Goal: Task Accomplishment & Management: Use online tool/utility

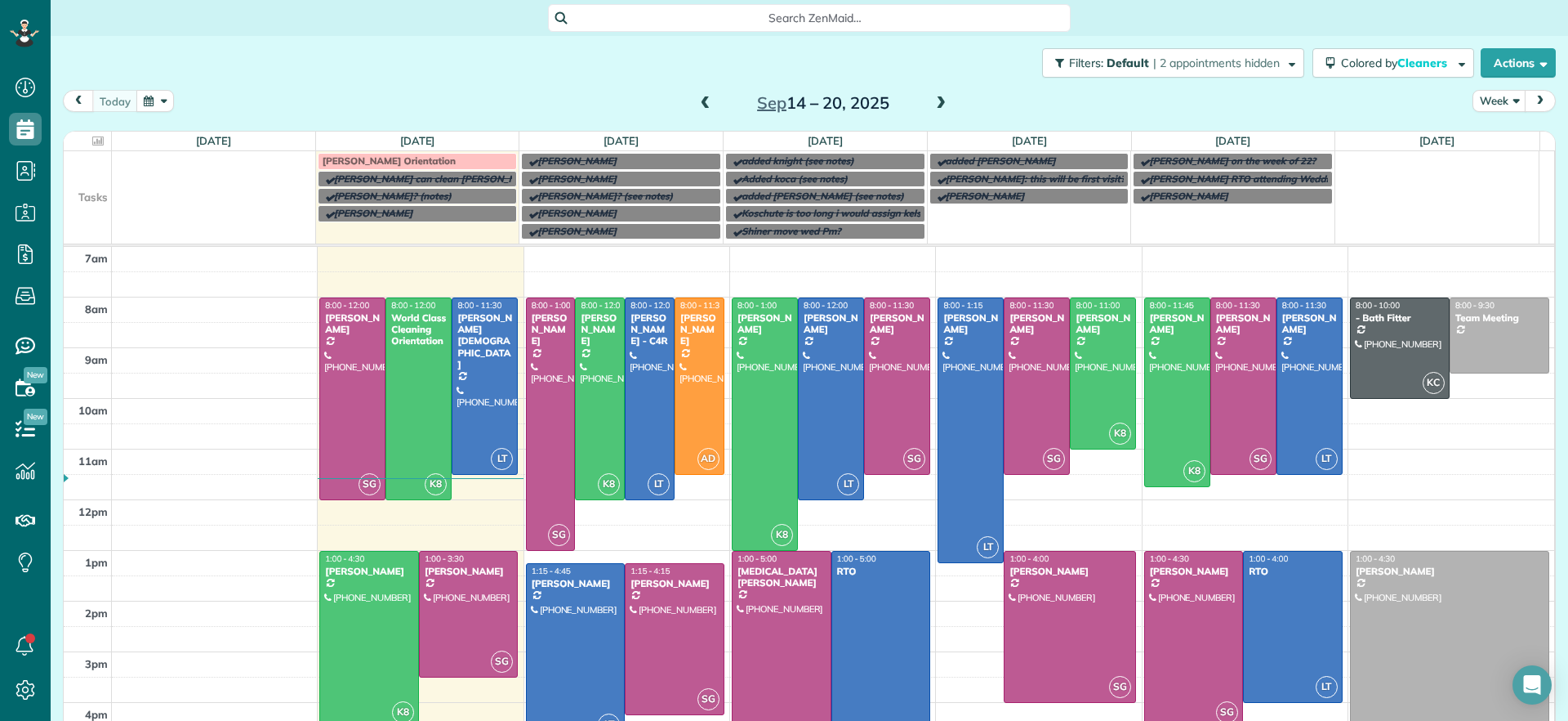
scroll to position [7, 7]
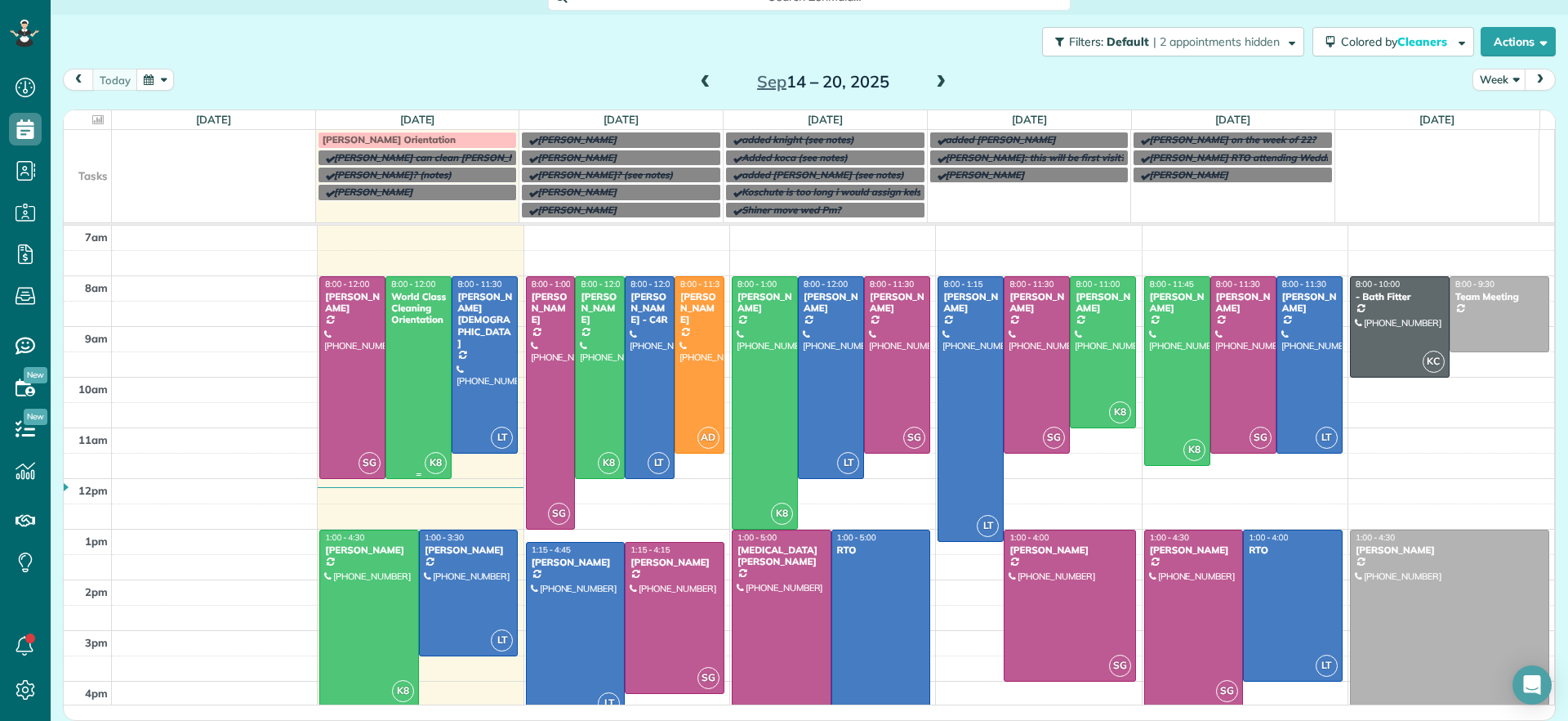
click at [419, 379] on div at bounding box center [419, 378] width 65 height 201
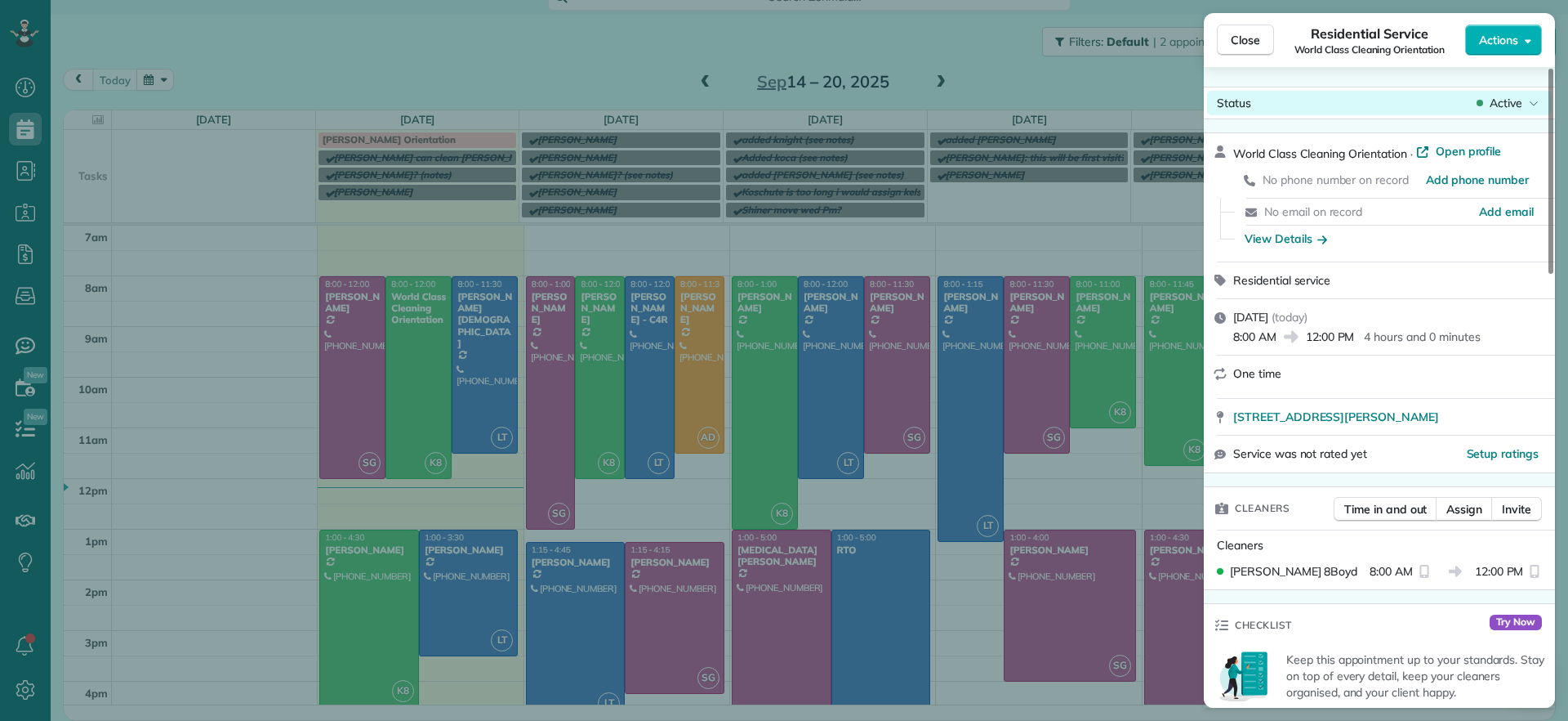
click at [1512, 99] on span "Active" at bounding box center [1505, 103] width 32 height 17
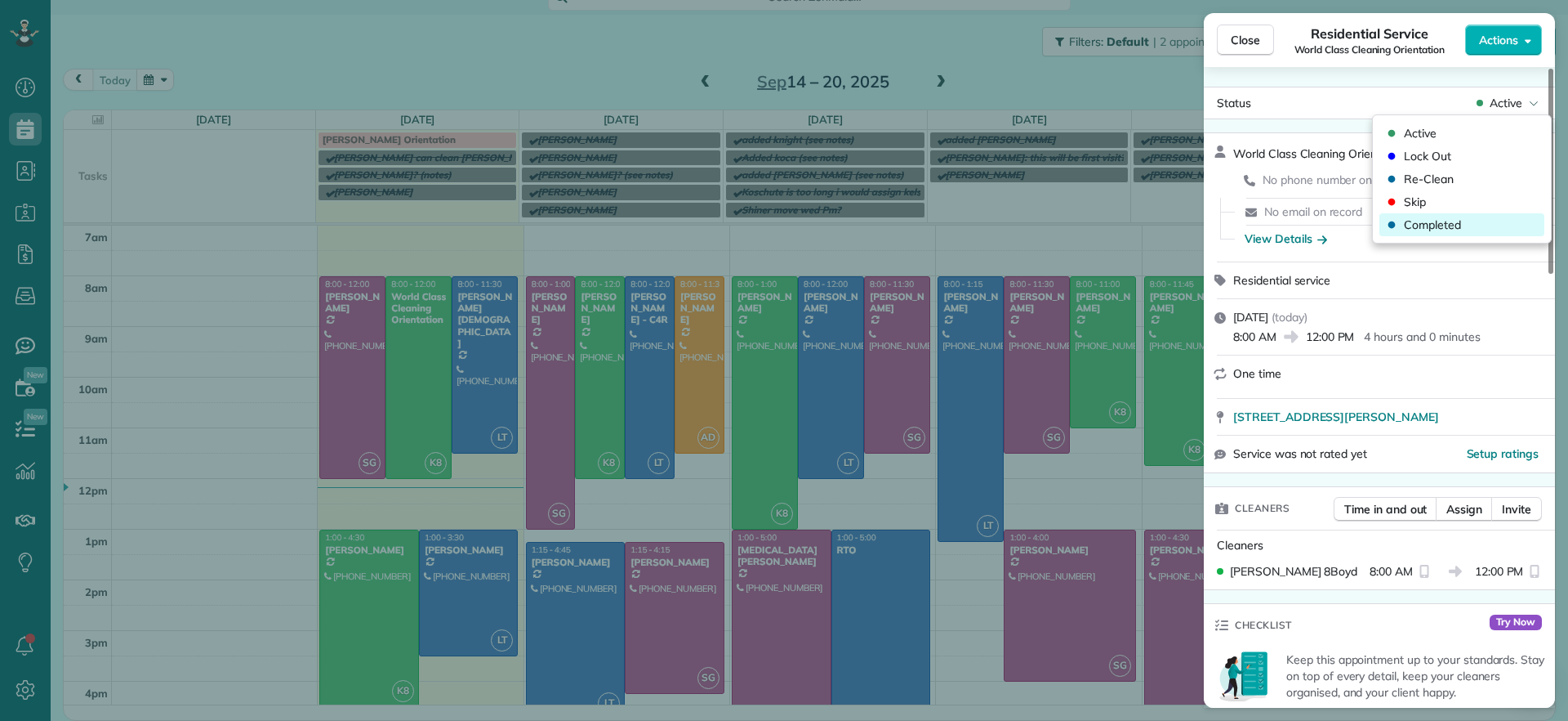
click at [1430, 220] on span "Completed" at bounding box center [1432, 225] width 57 height 17
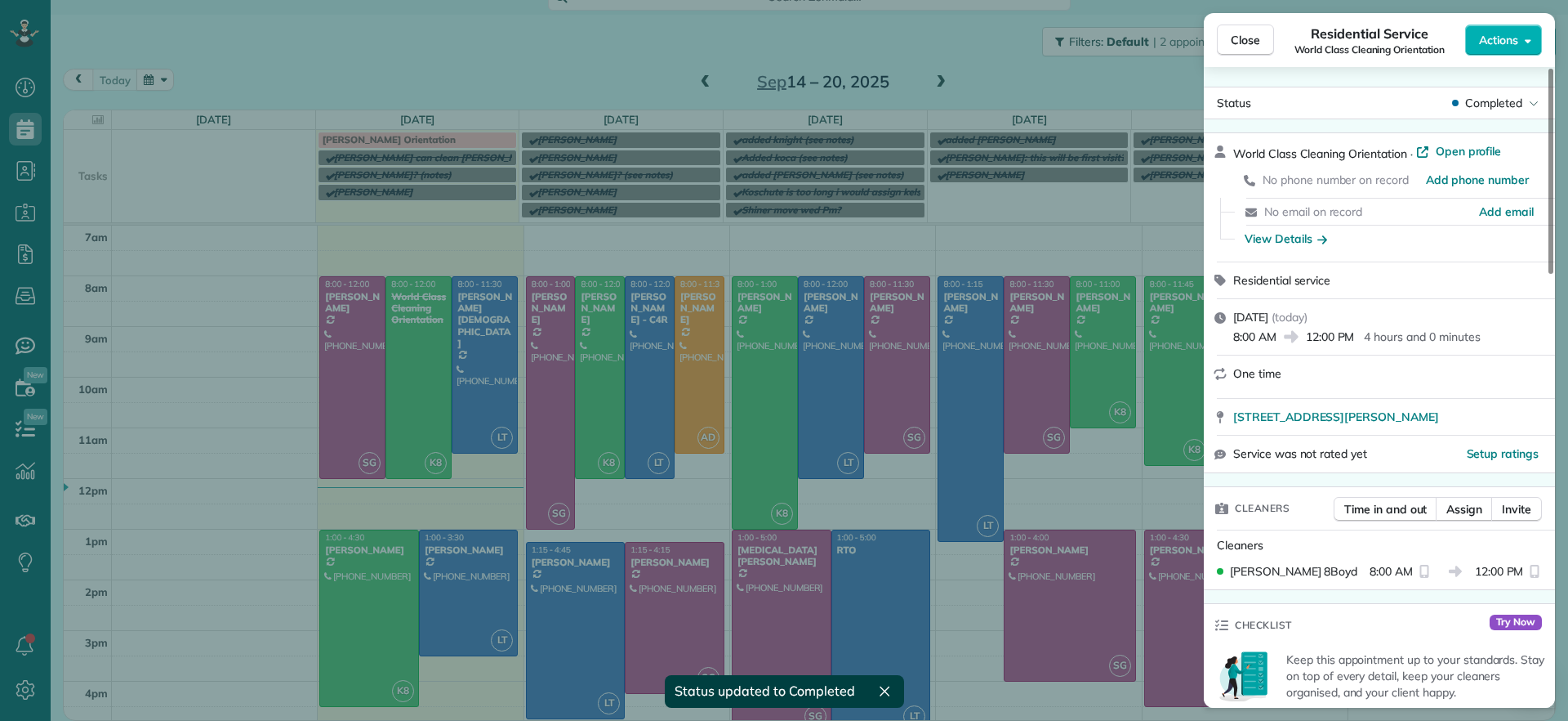
click at [352, 355] on div "Close Residential Service World Class Cleaning Orientation Actions Status Compl…" at bounding box center [784, 360] width 1568 height 721
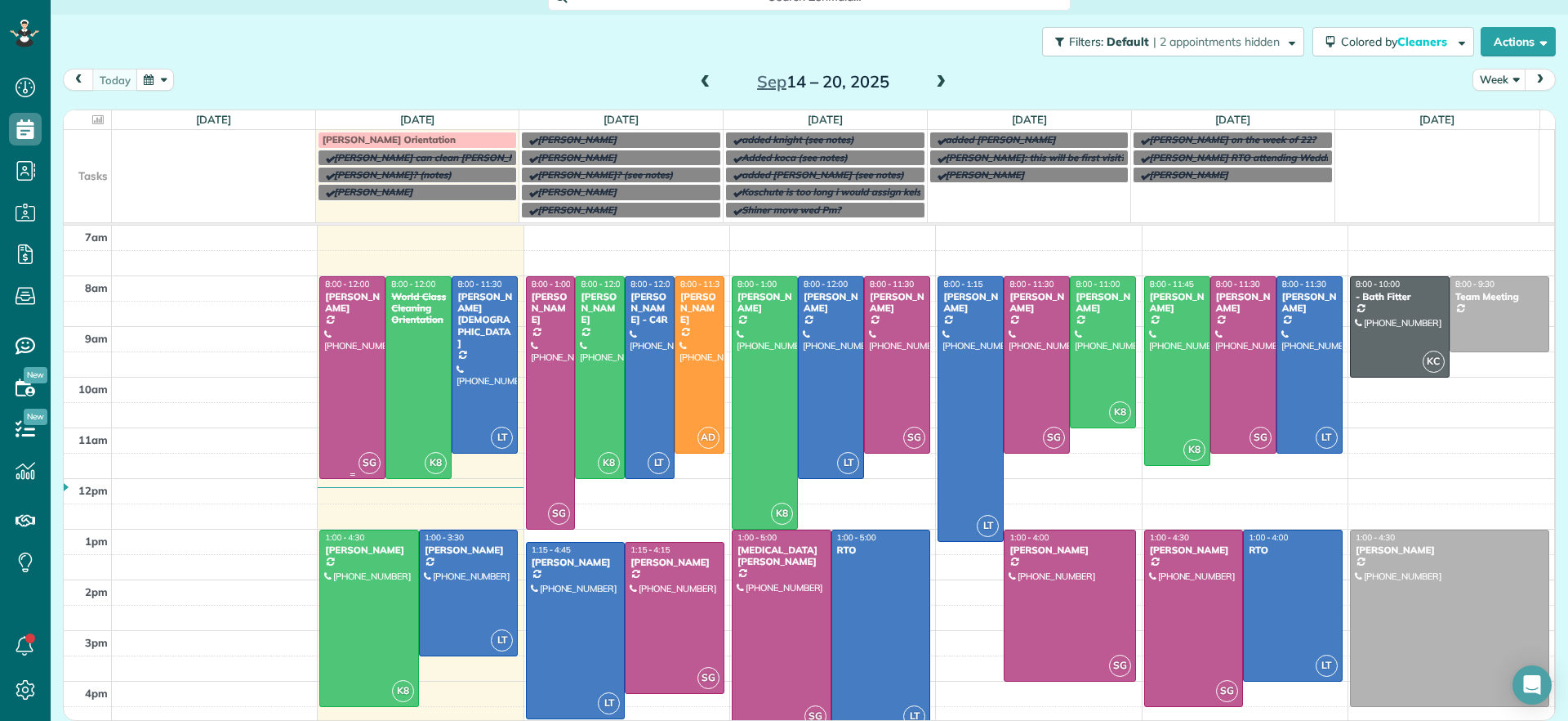
click at [351, 358] on div at bounding box center [353, 378] width 65 height 201
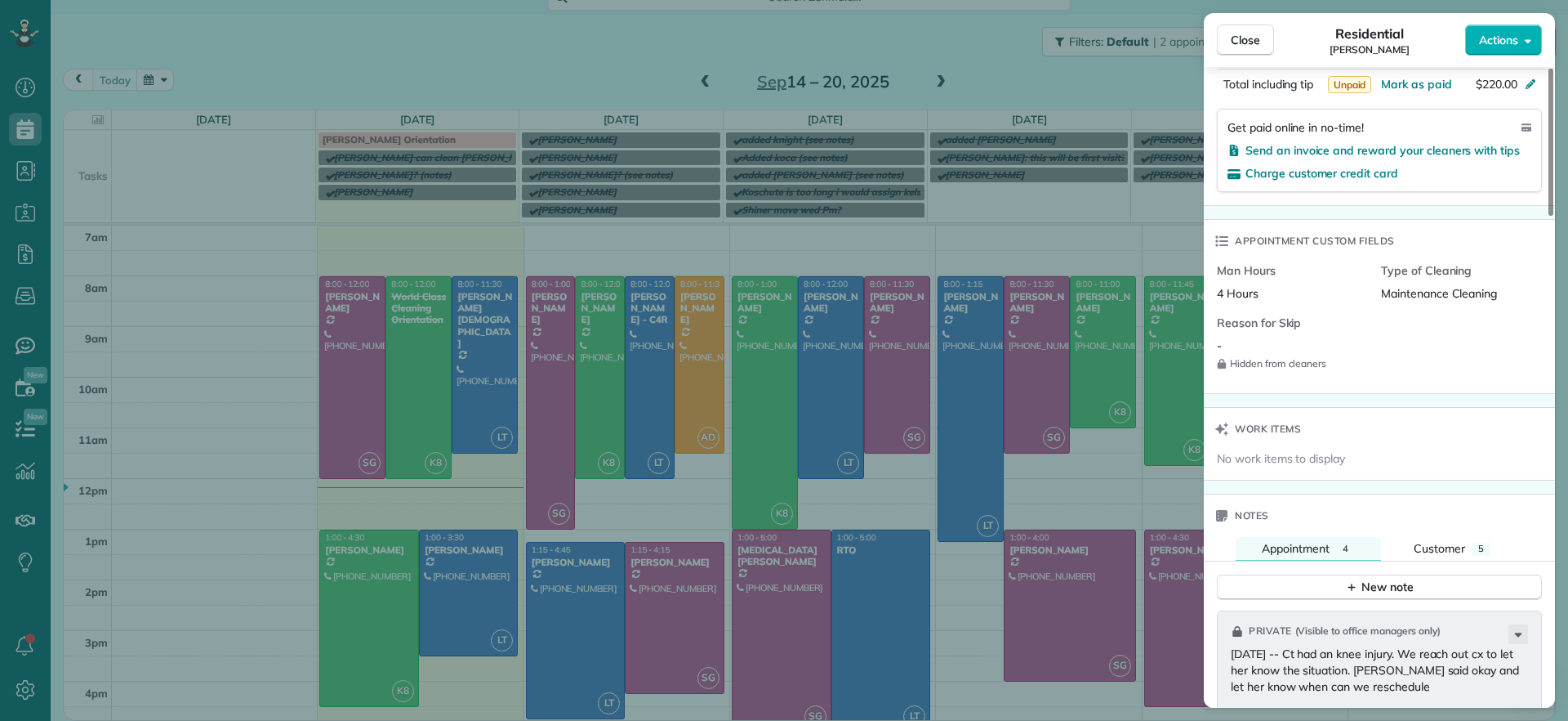
scroll to position [815, 0]
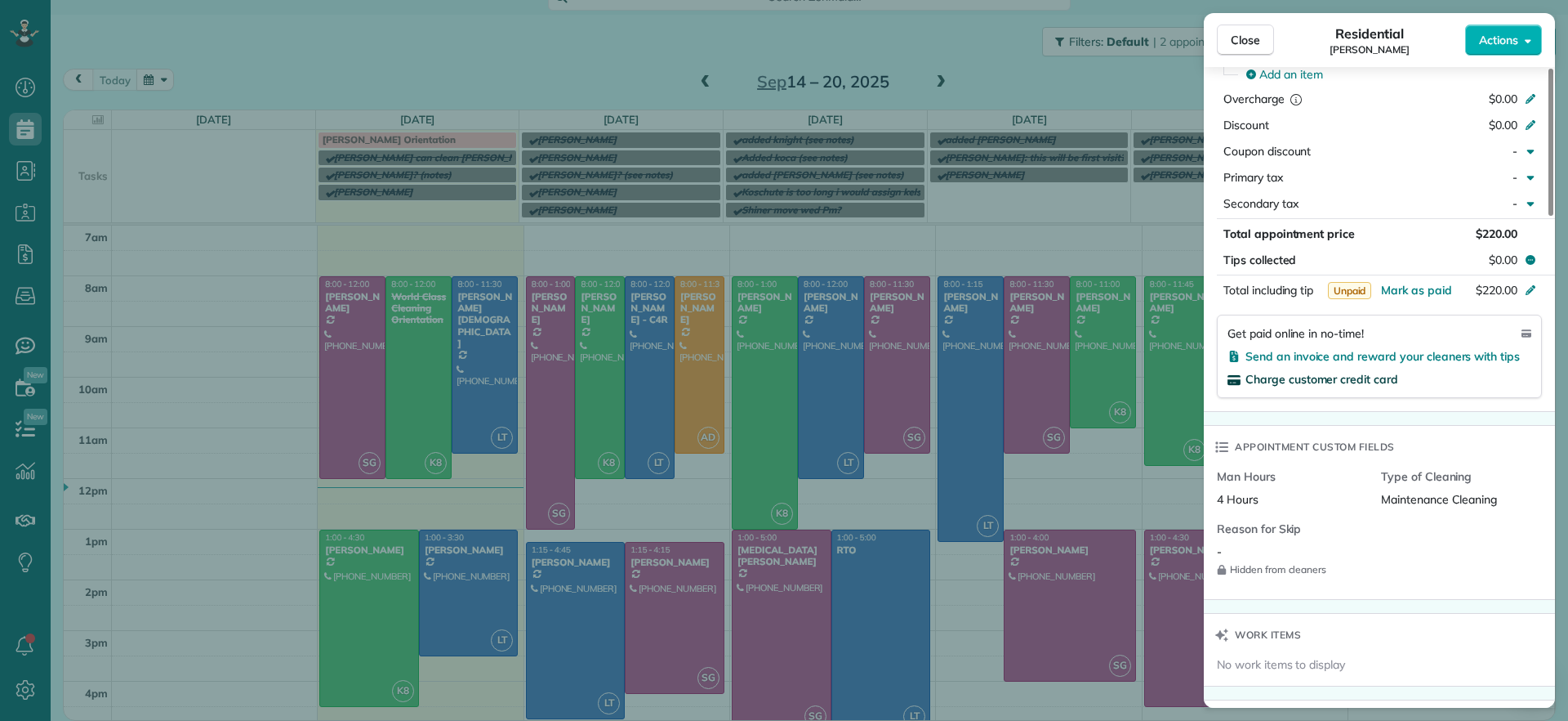
click at [1364, 380] on span "Charge customer credit card" at bounding box center [1322, 379] width 152 height 15
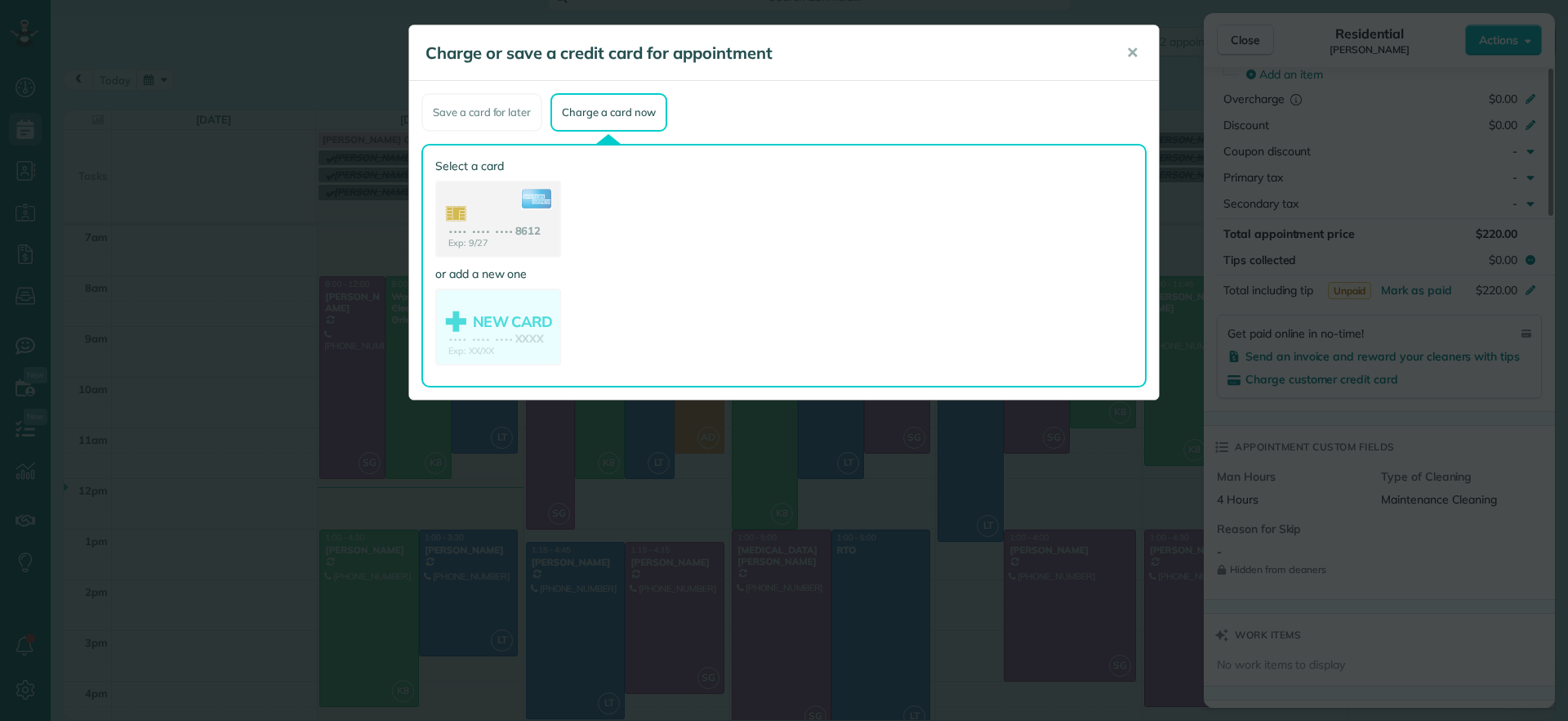
click at [516, 252] on use at bounding box center [497, 220] width 123 height 77
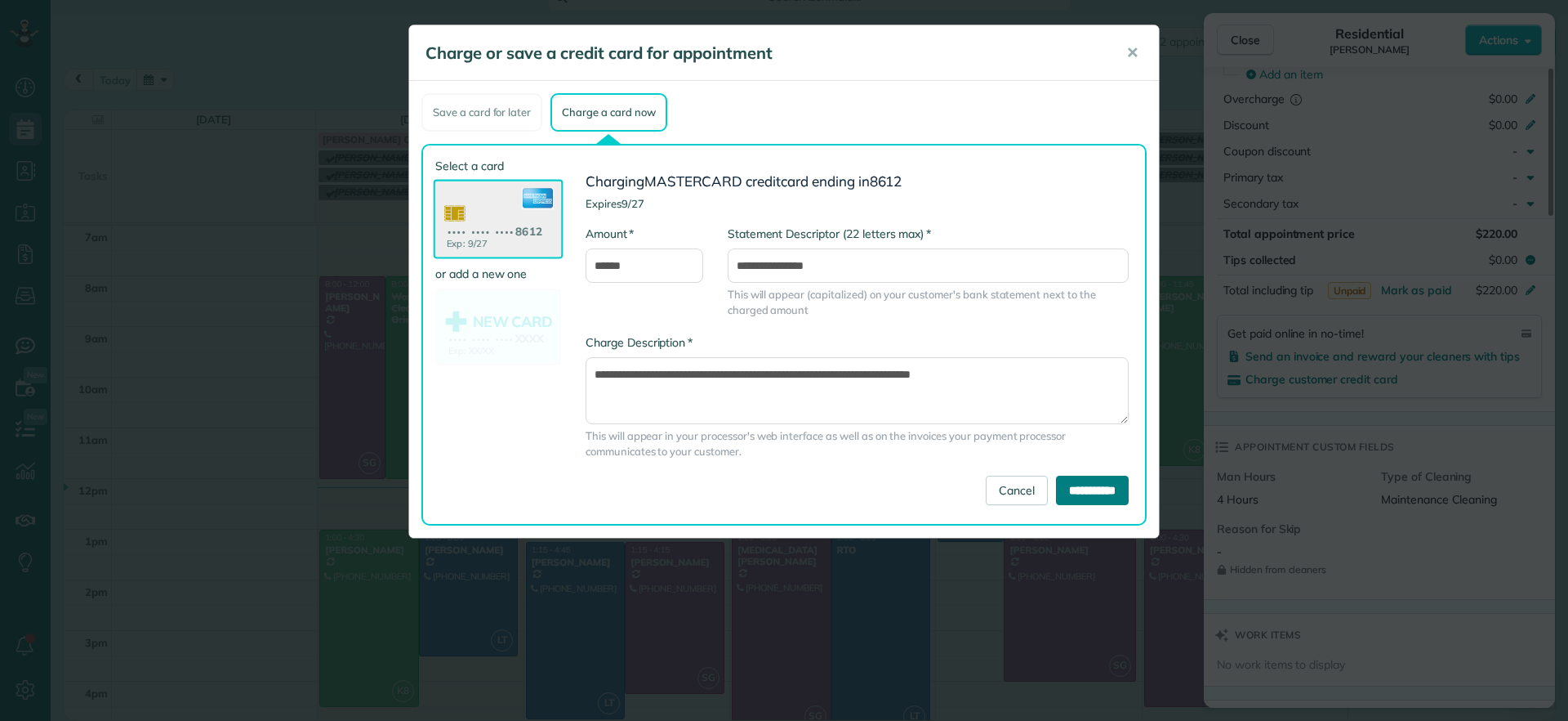
click at [1073, 488] on input "**********" at bounding box center [1092, 490] width 73 height 30
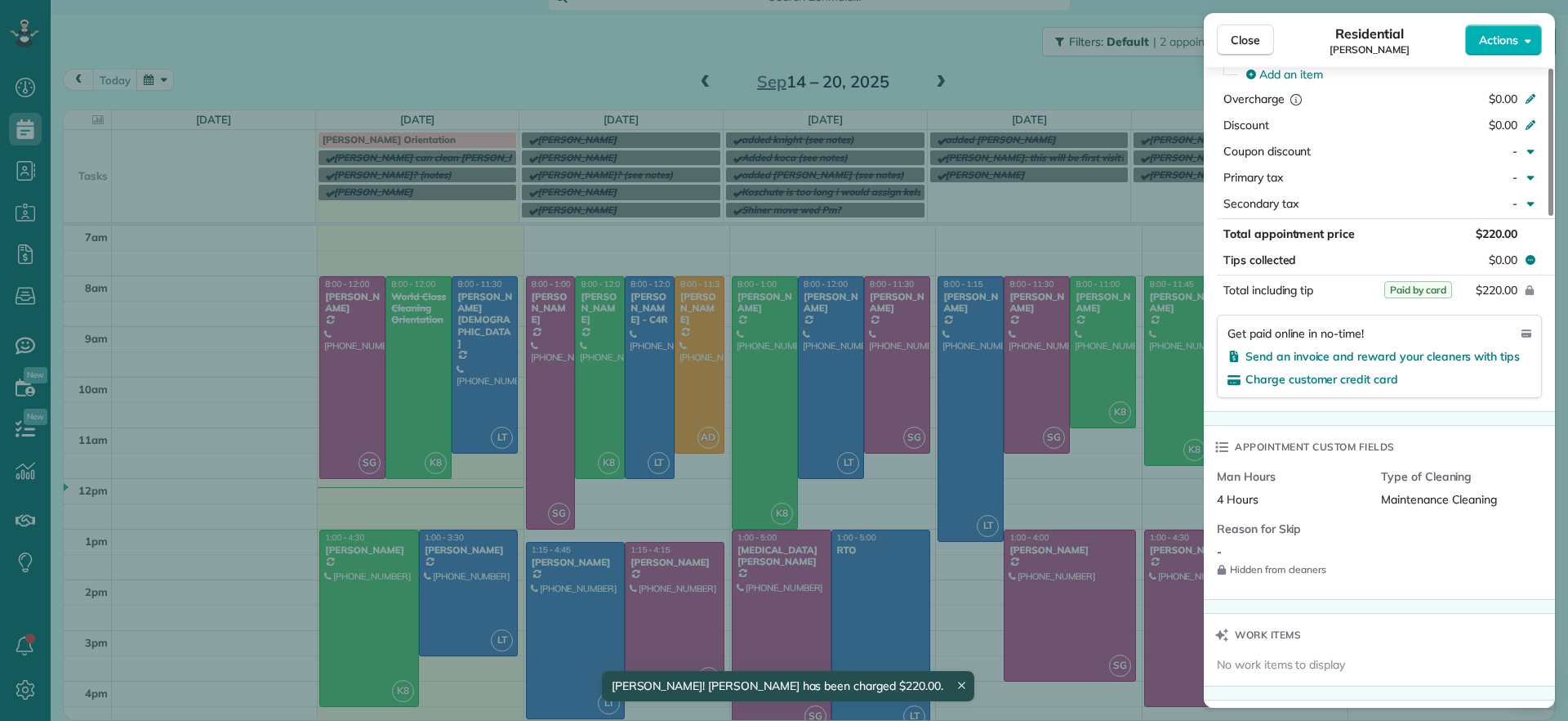
click at [259, 387] on div "Close Residential Jessica Pizano Actions Status Active Jessica Pizano · Open pr…" at bounding box center [784, 360] width 1568 height 721
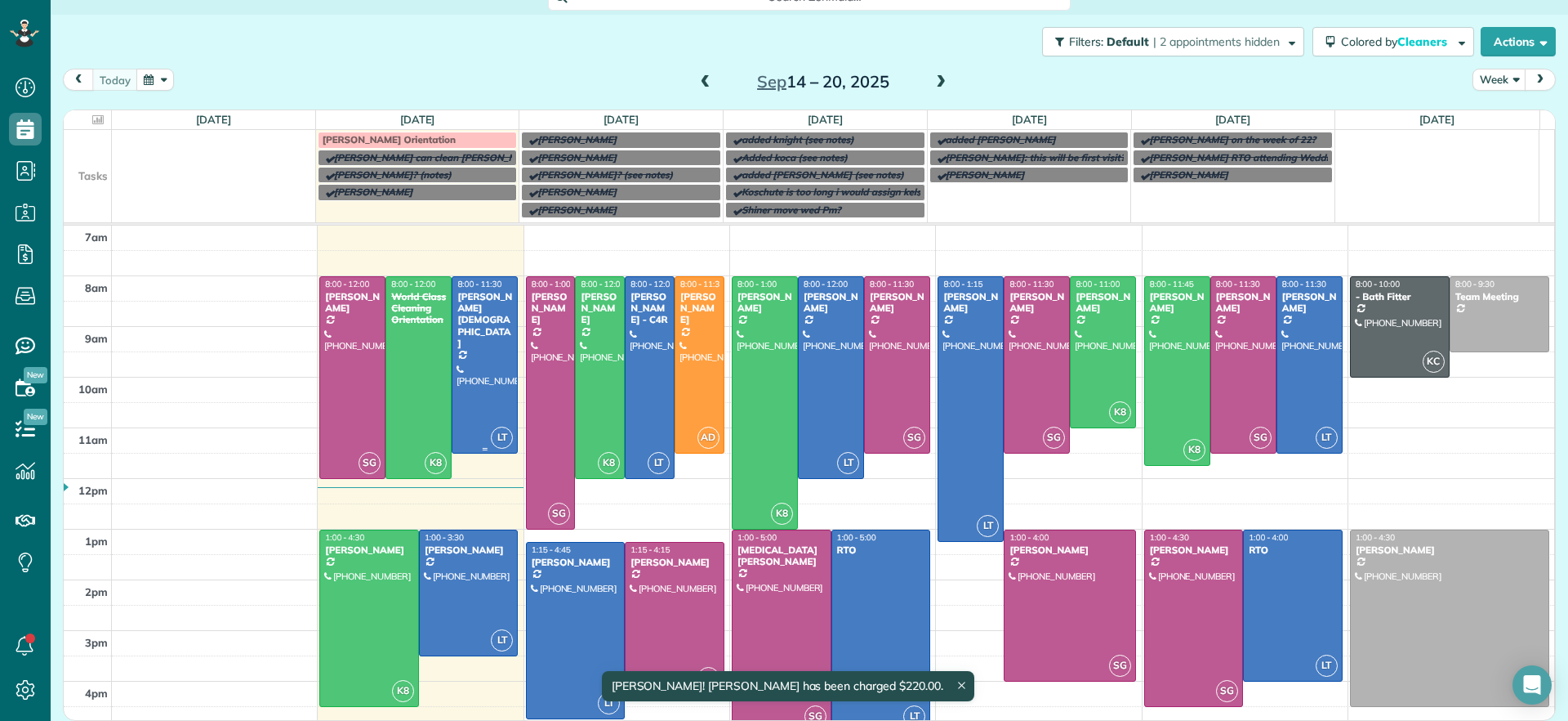
click at [479, 359] on div at bounding box center [485, 365] width 65 height 175
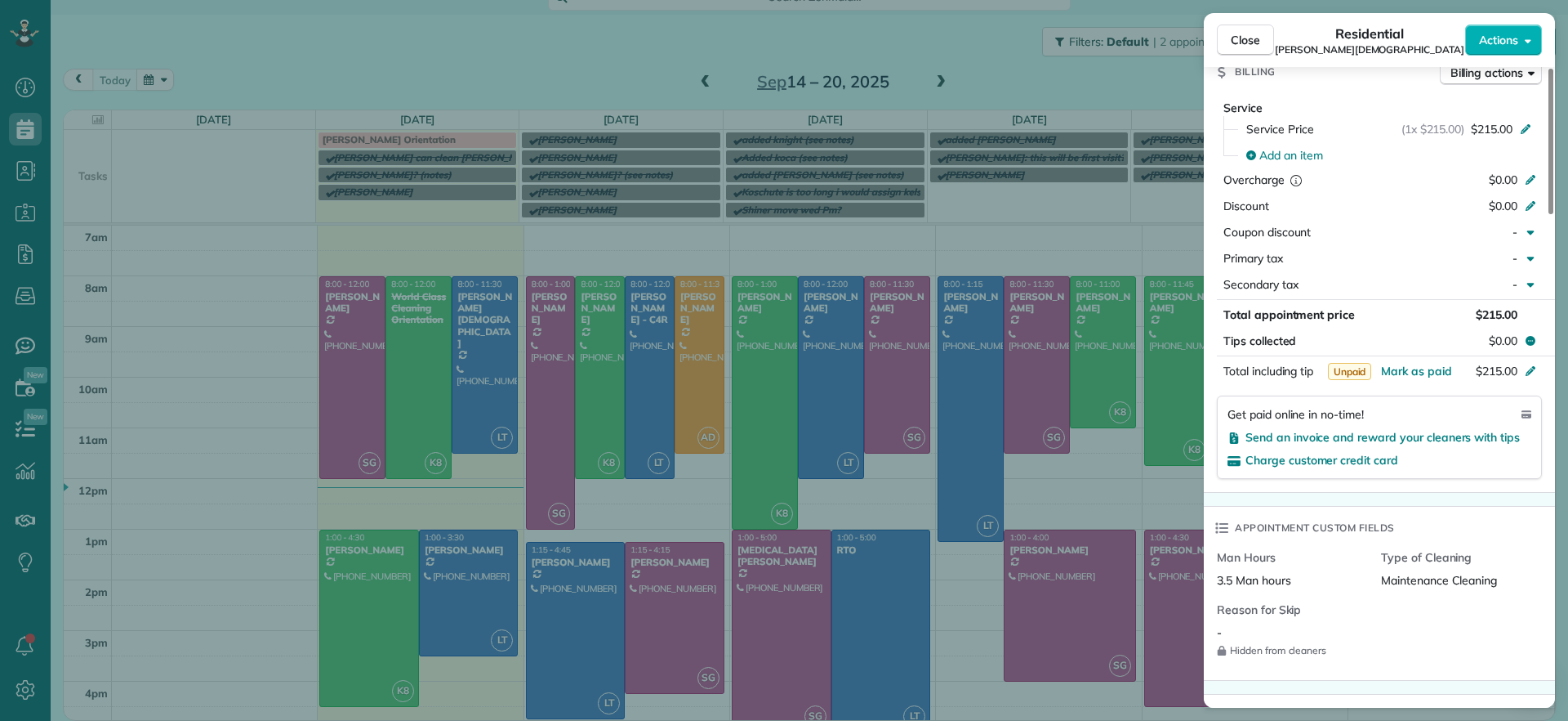
scroll to position [715, 0]
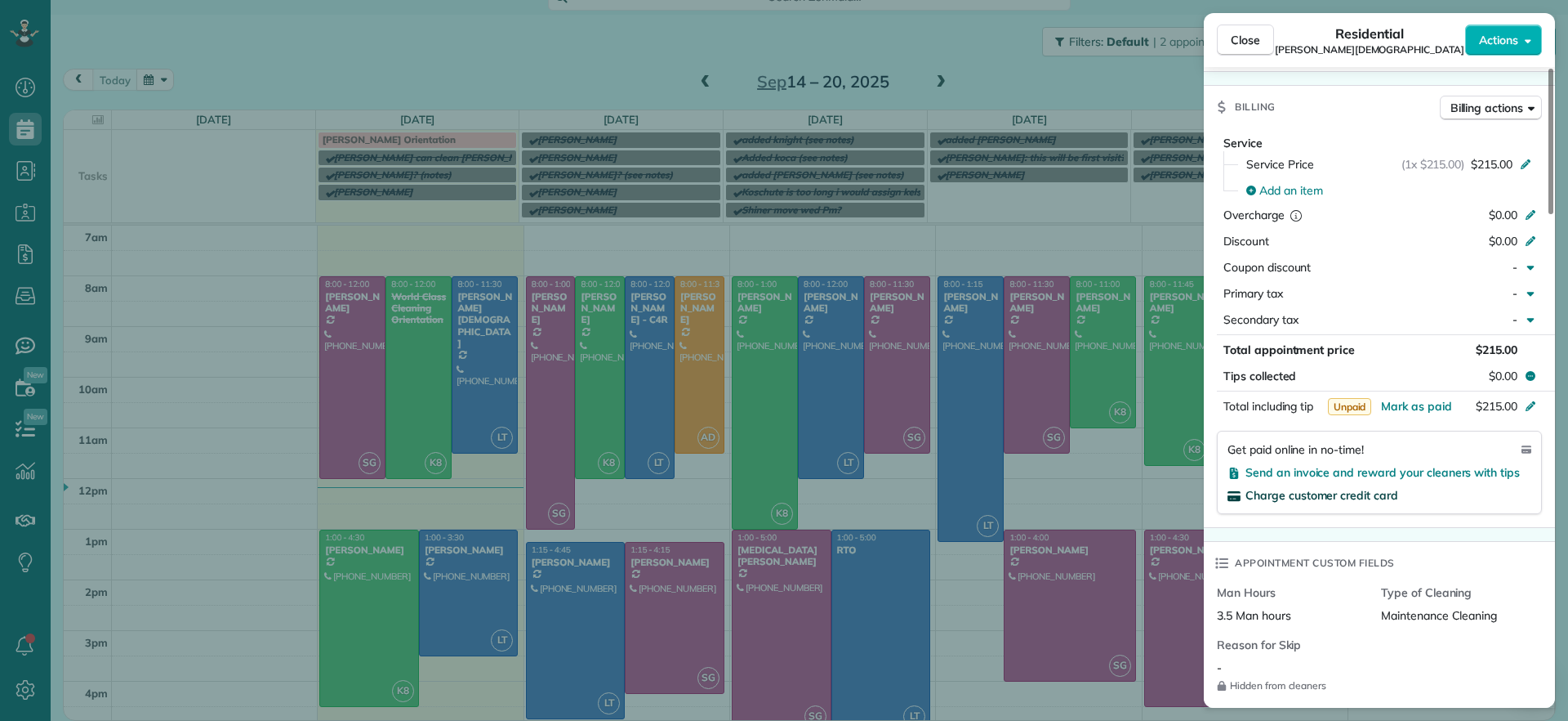
click at [1371, 487] on span "Charge customer credit card" at bounding box center [1322, 495] width 152 height 15
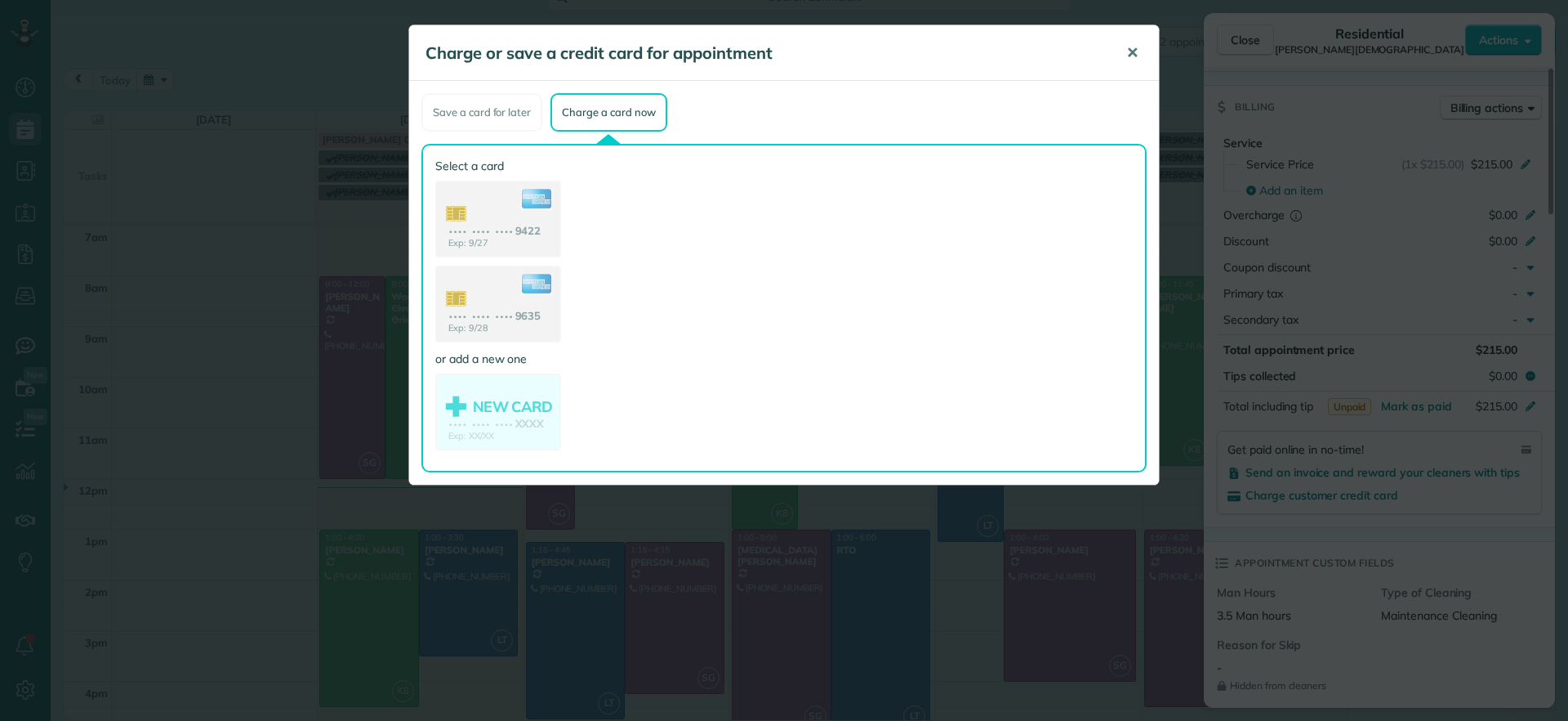
click at [1131, 60] on span "✕" at bounding box center [1131, 53] width 12 height 18
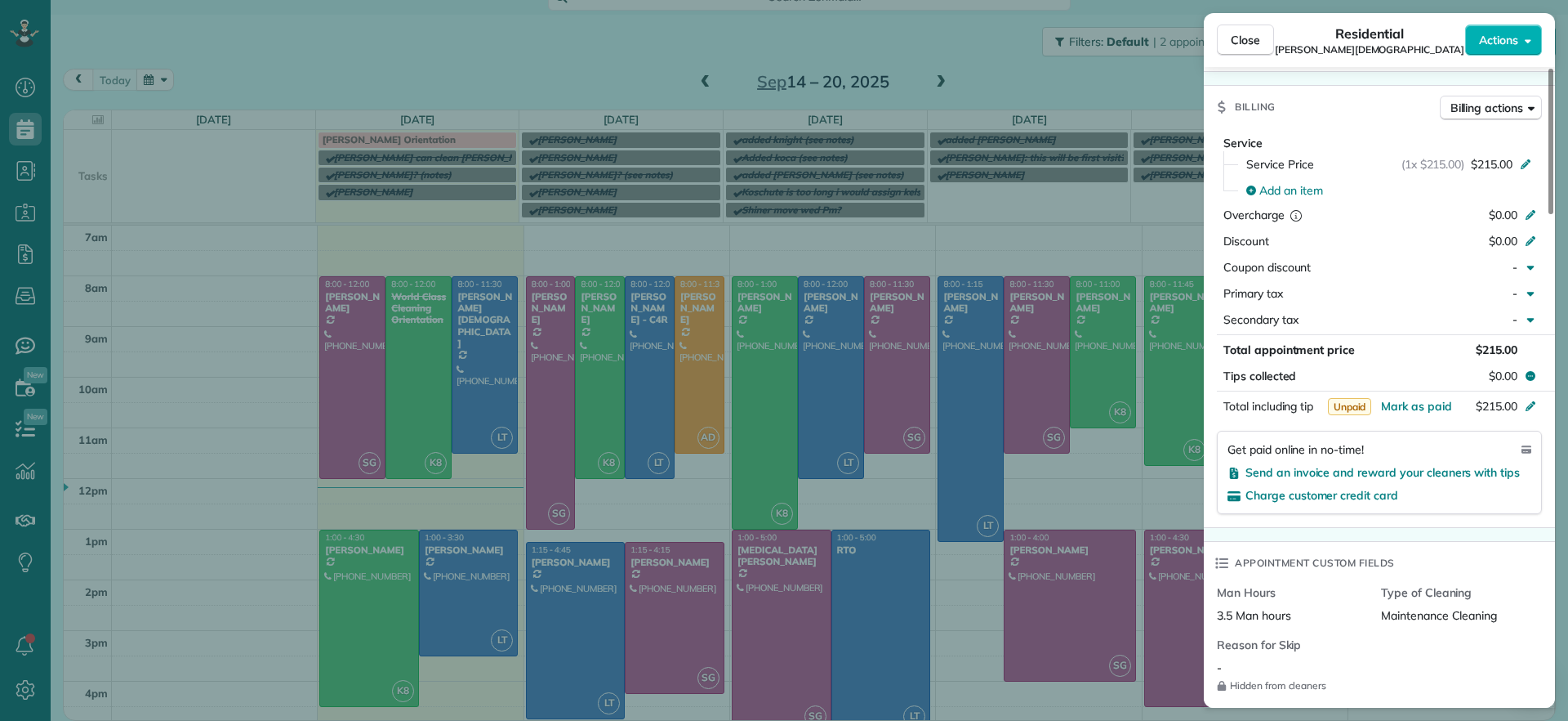
click at [107, 168] on div "Close Residential Tom Gay Actions Status Active Tom Gay · Open profile MOBILE (…" at bounding box center [784, 360] width 1568 height 721
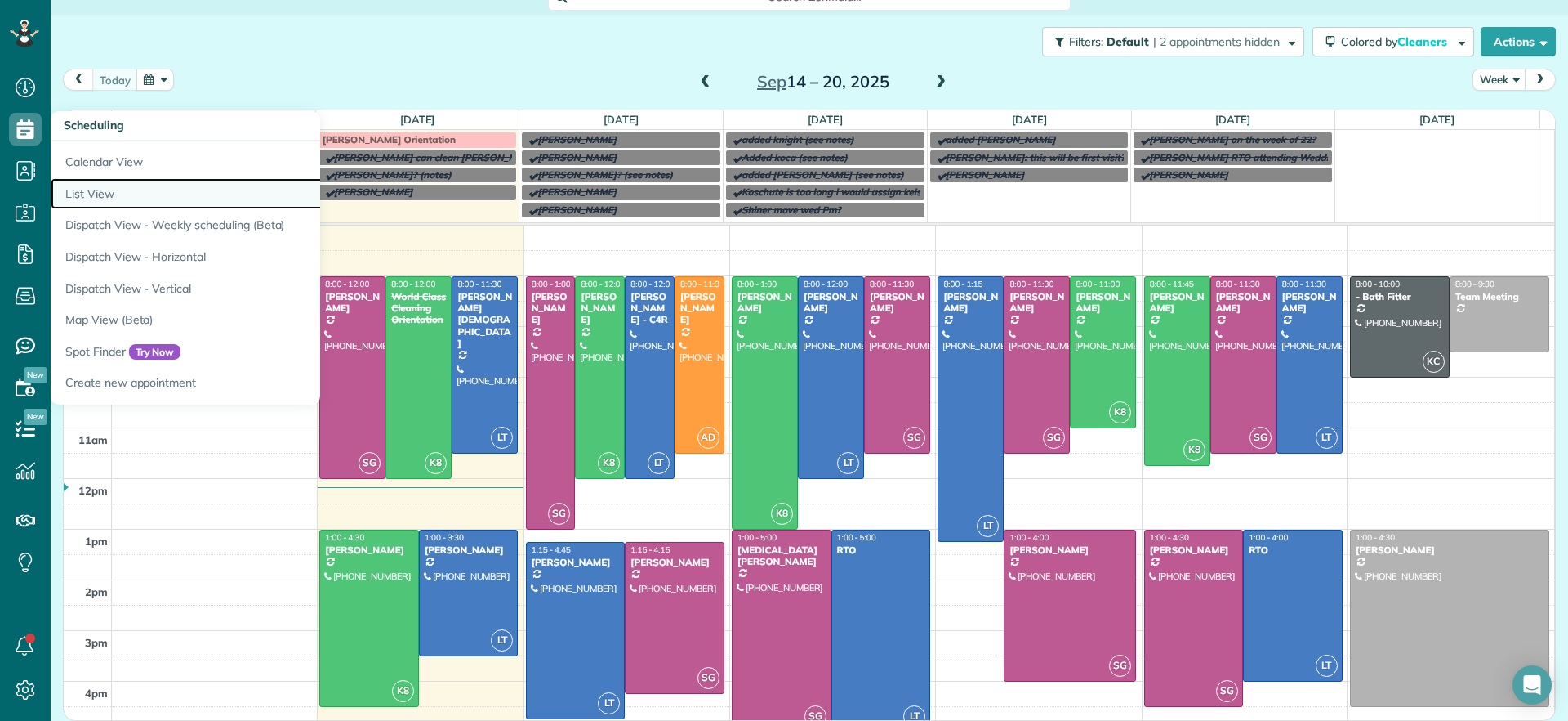
click at [95, 186] on link "List View" at bounding box center [255, 194] width 408 height 32
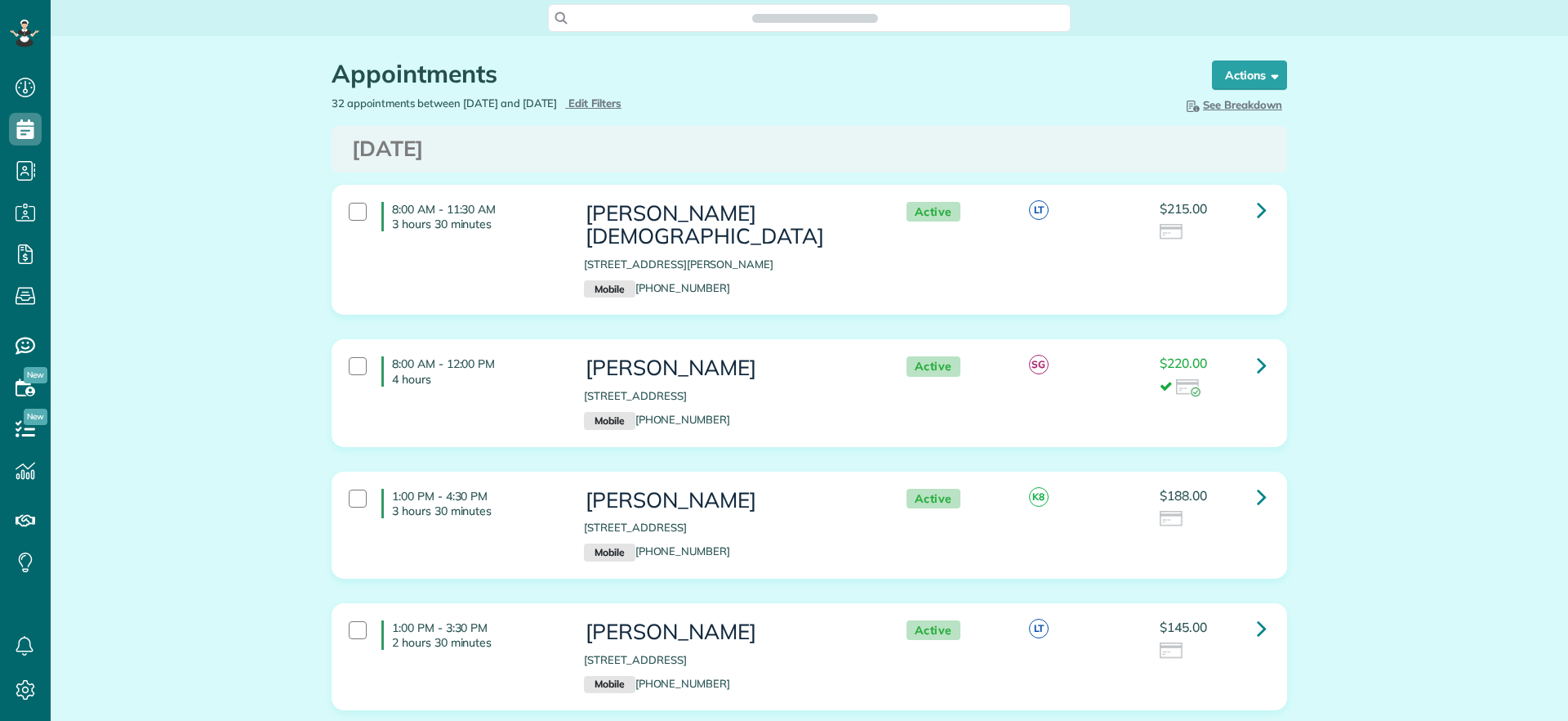
scroll to position [7, 7]
click at [353, 211] on div at bounding box center [357, 210] width 18 height 18
click at [1230, 64] on link "Bulk Actions" at bounding box center [1234, 75] width 106 height 30
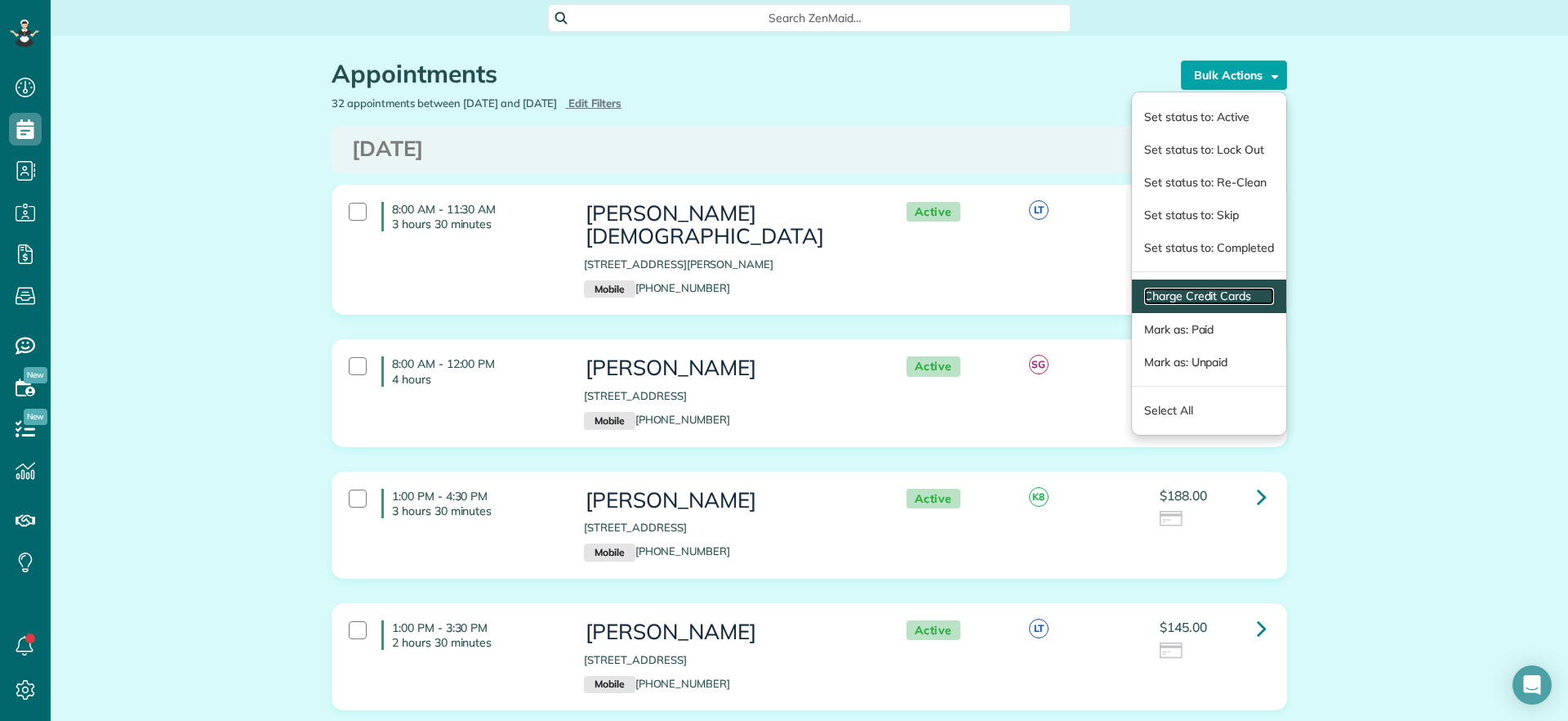
click at [1175, 288] on link "Charge Credit Cards" at bounding box center [1209, 296] width 130 height 18
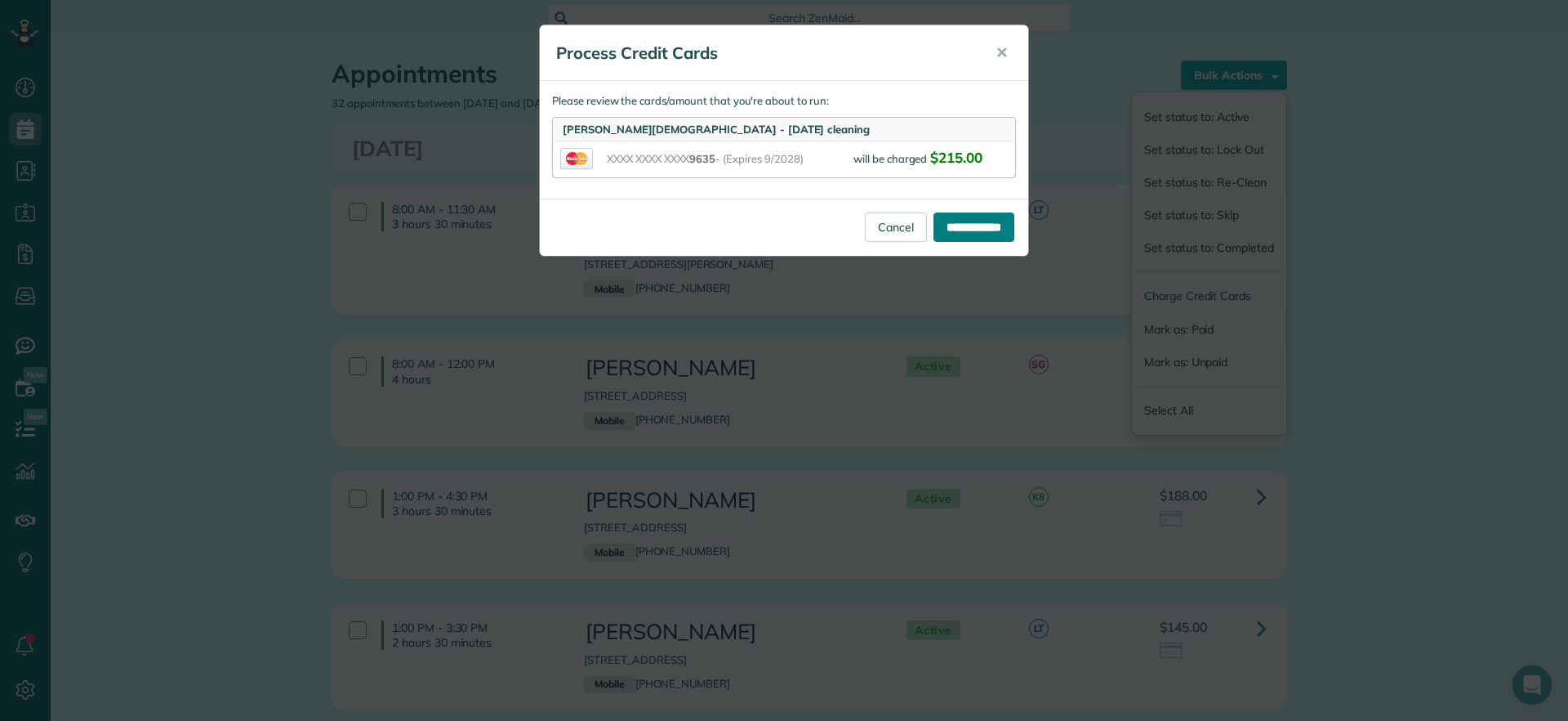
click at [953, 228] on input "**********" at bounding box center [975, 227] width 81 height 30
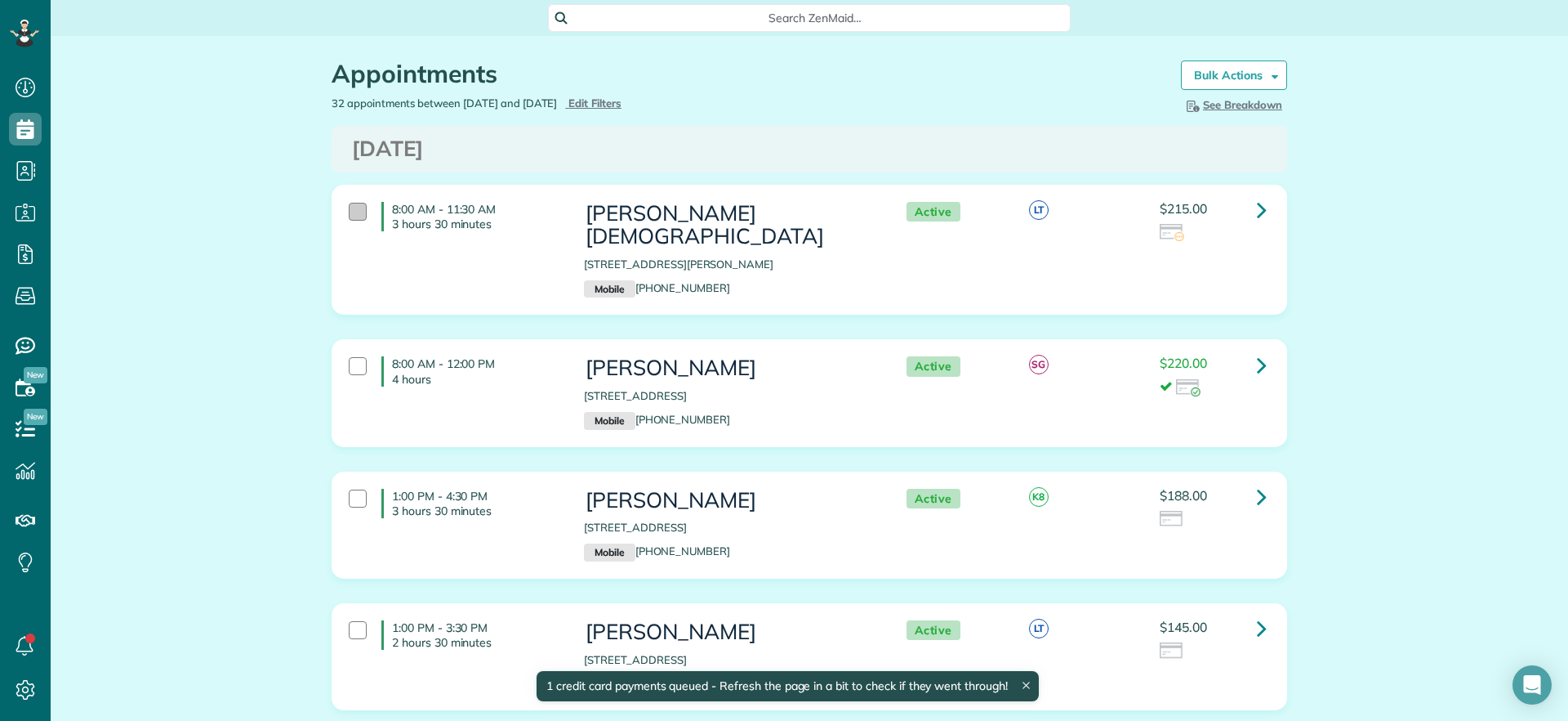
click at [349, 204] on div at bounding box center [357, 210] width 18 height 18
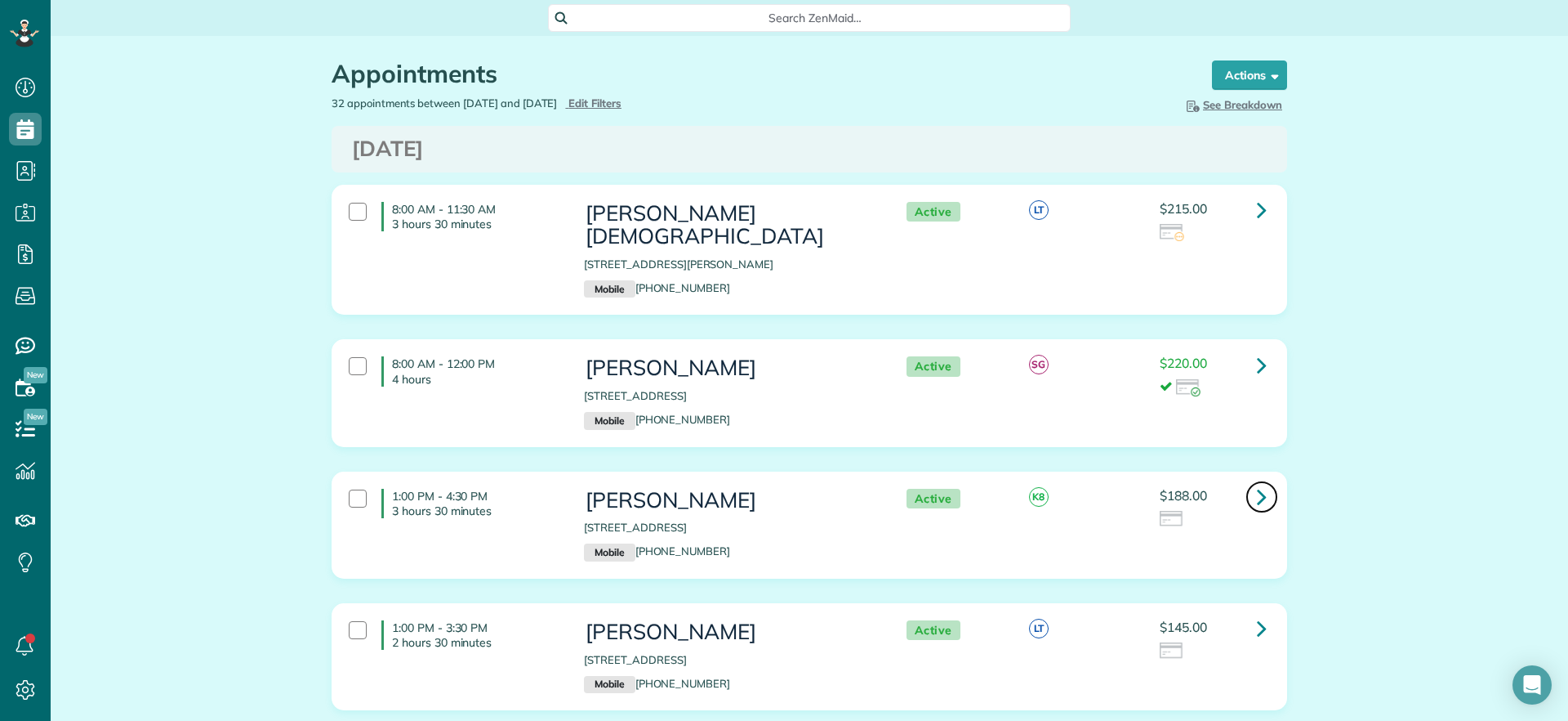
click at [1257, 482] on icon at bounding box center [1262, 496] width 10 height 29
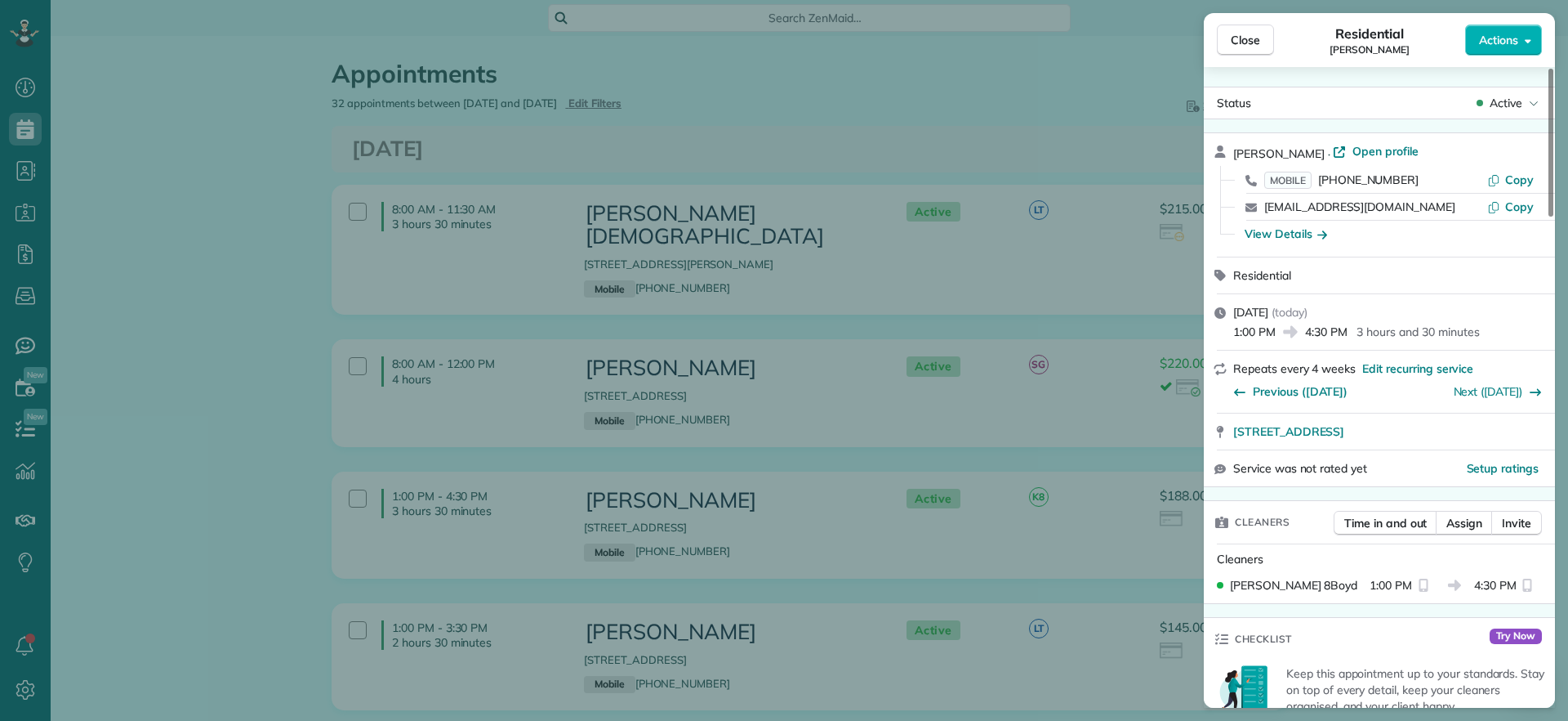
click at [192, 574] on div "Close Residential [PERSON_NAME] Actions Status Active [PERSON_NAME] · Open prof…" at bounding box center [784, 360] width 1568 height 721
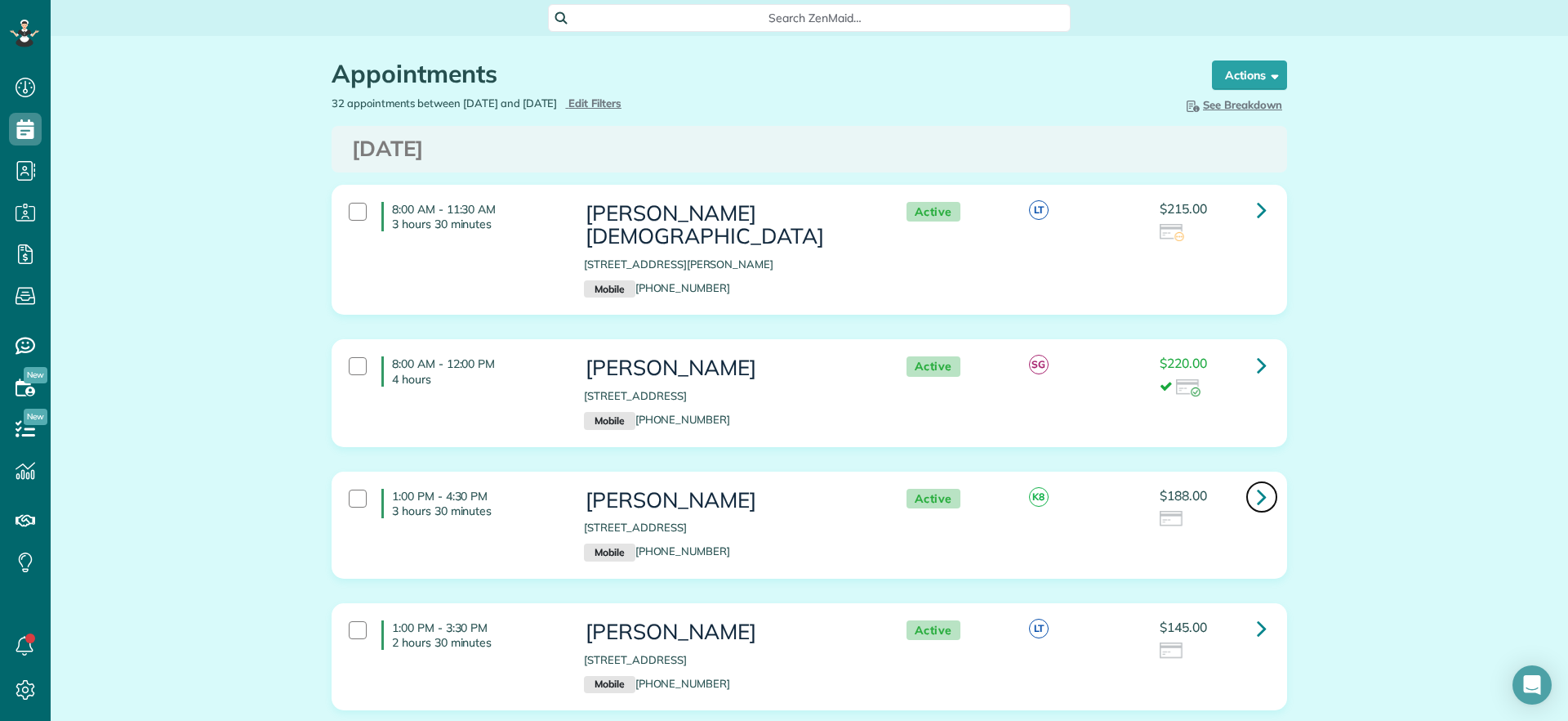
click at [1257, 482] on icon at bounding box center [1262, 496] width 10 height 29
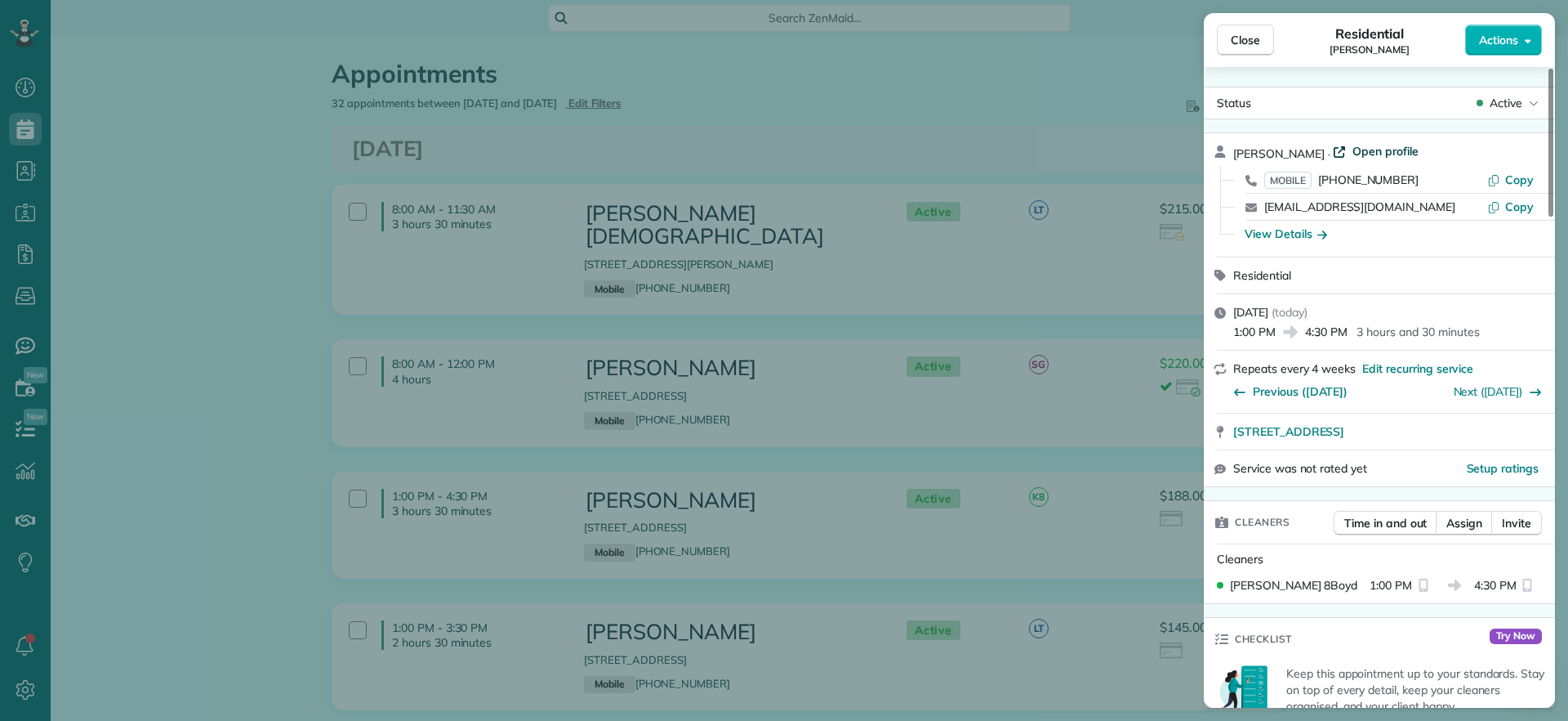
click at [1367, 146] on span "Open profile" at bounding box center [1386, 151] width 66 height 17
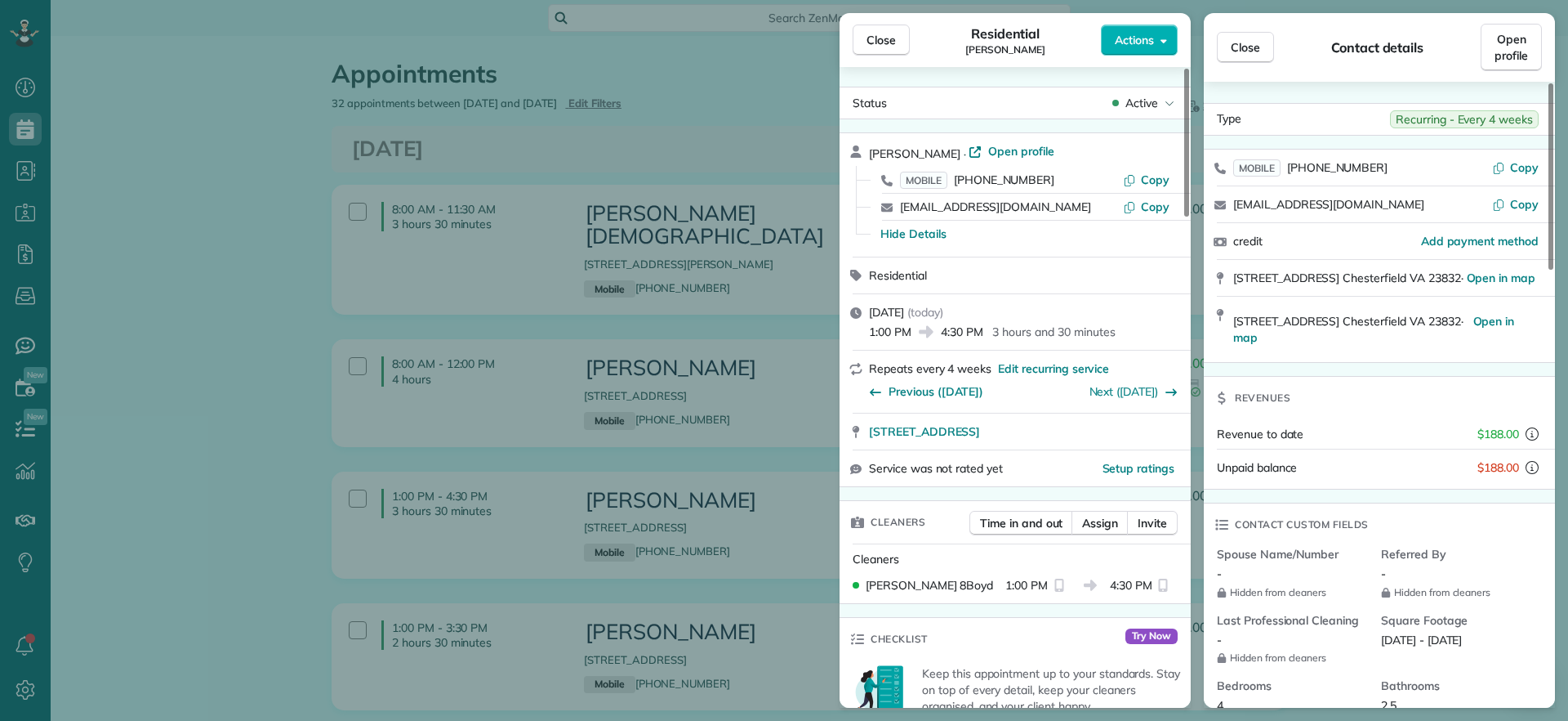
click at [291, 366] on div "Close Residential Galia Moran Actions Status Active Galia Moran · Open profile …" at bounding box center [784, 360] width 1568 height 721
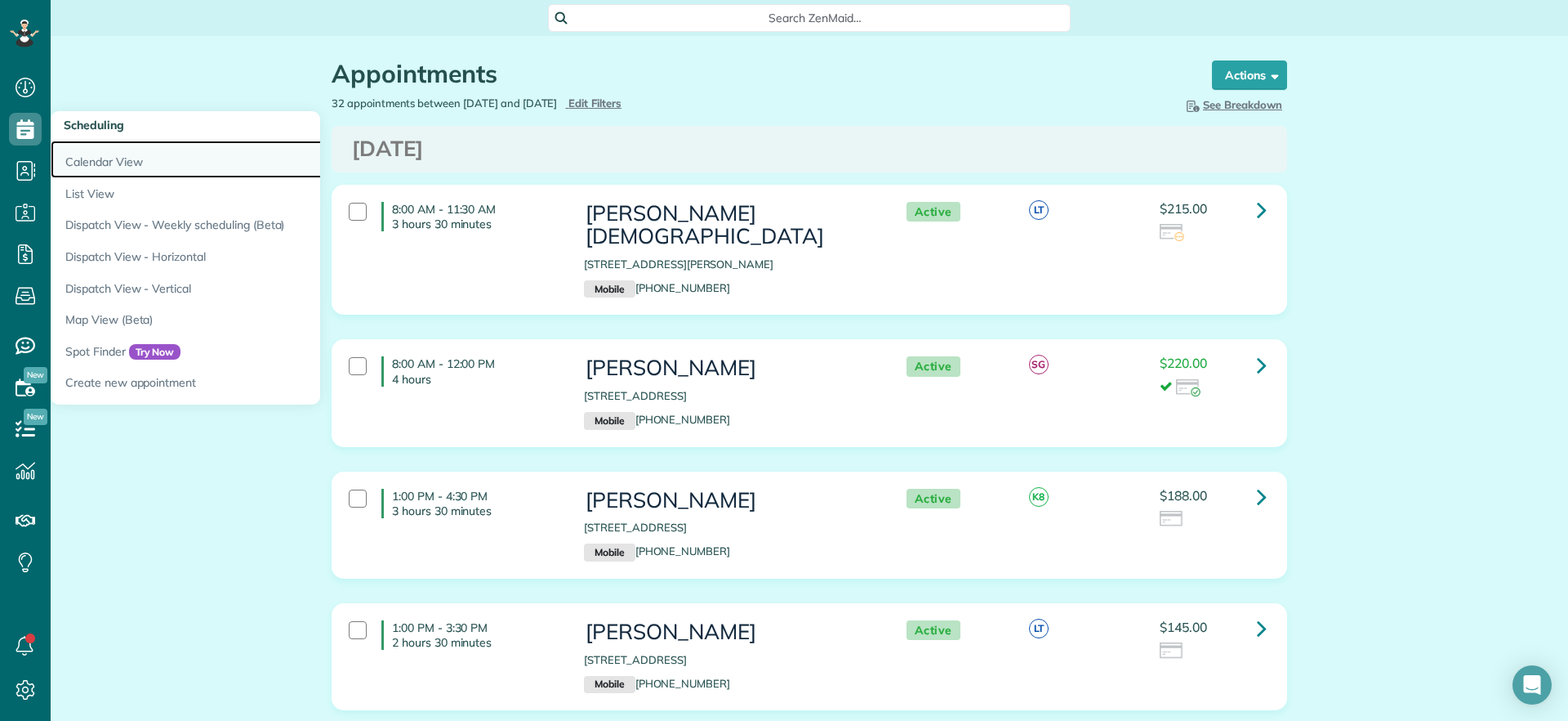
click at [114, 170] on link "Calendar View" at bounding box center [255, 159] width 408 height 38
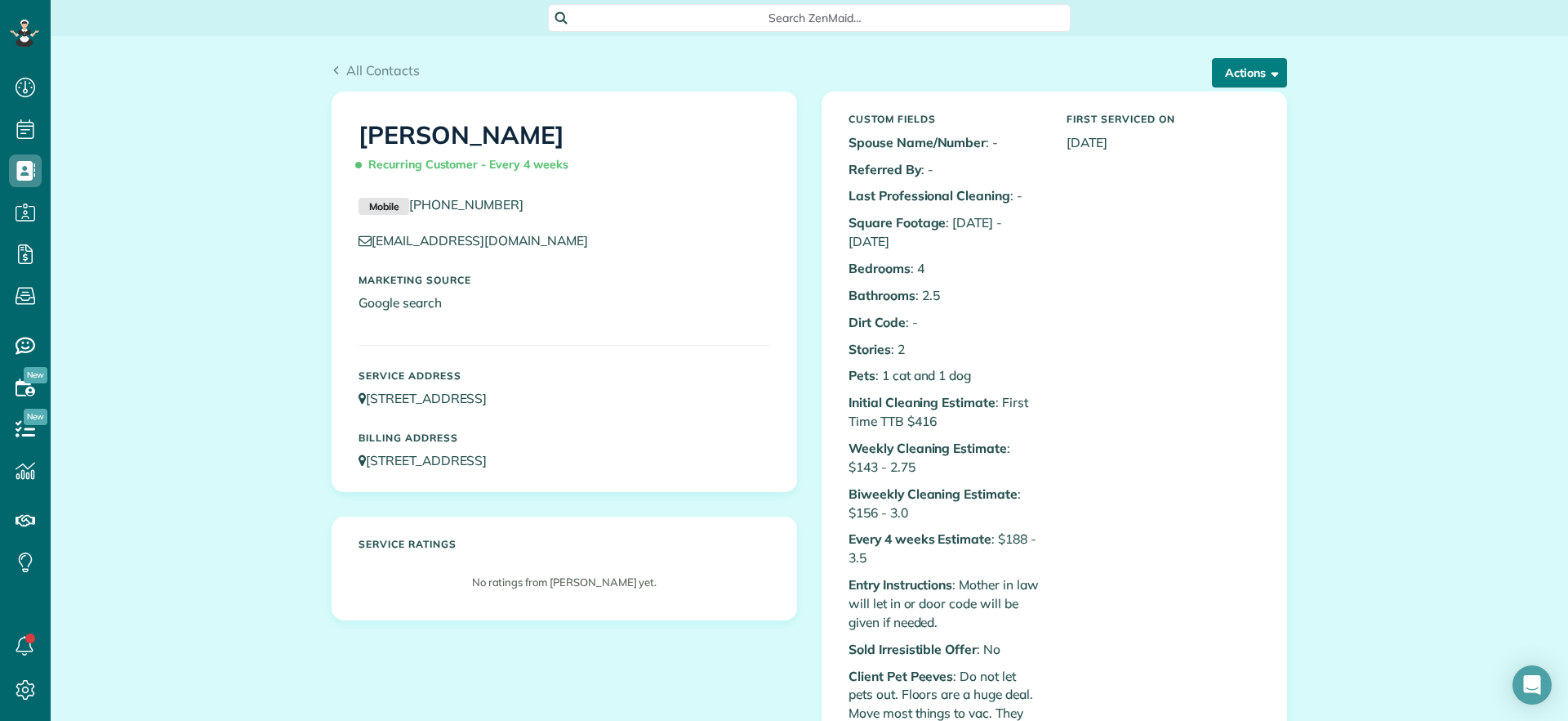
click at [1235, 73] on button "Actions" at bounding box center [1249, 73] width 75 height 30
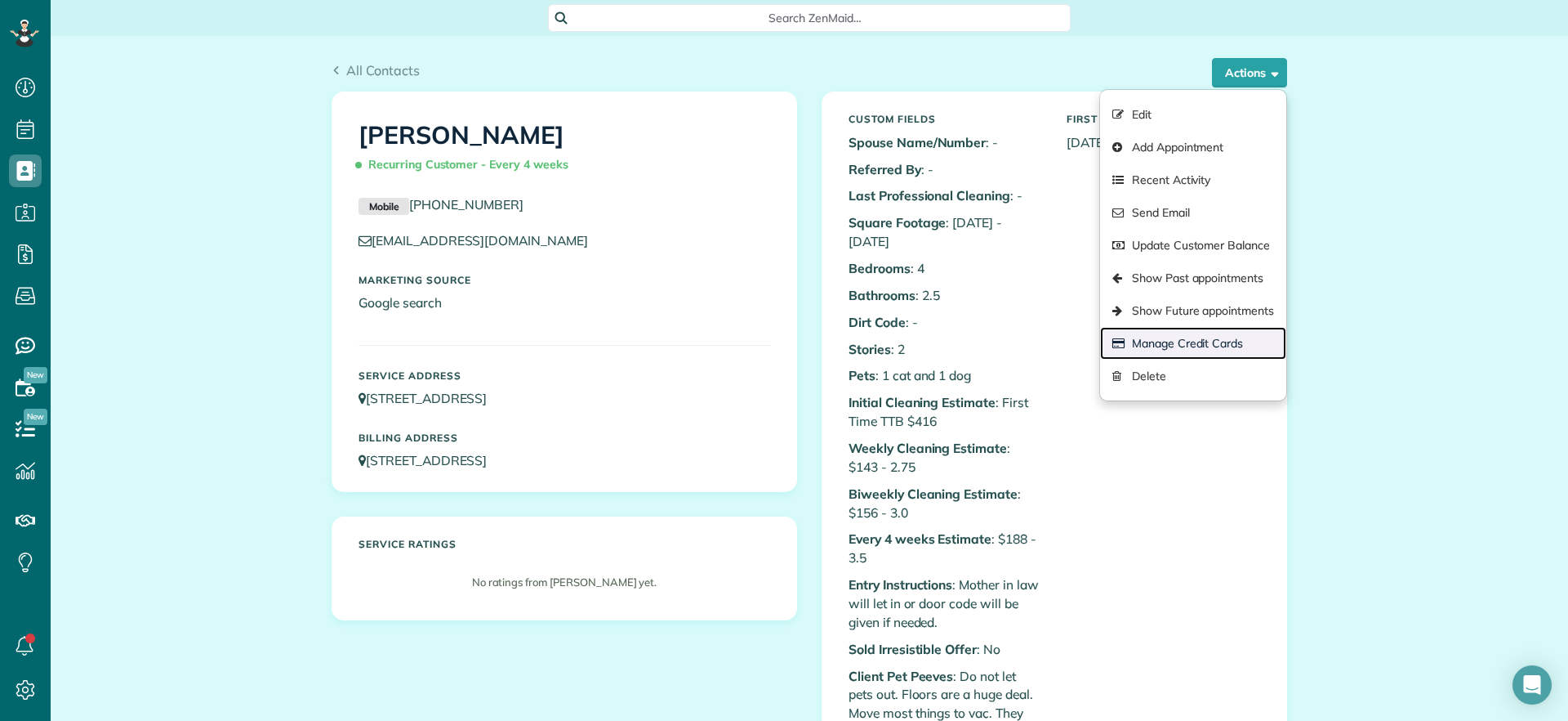
click at [1211, 349] on link "Manage Credit Cards" at bounding box center [1193, 342] width 186 height 32
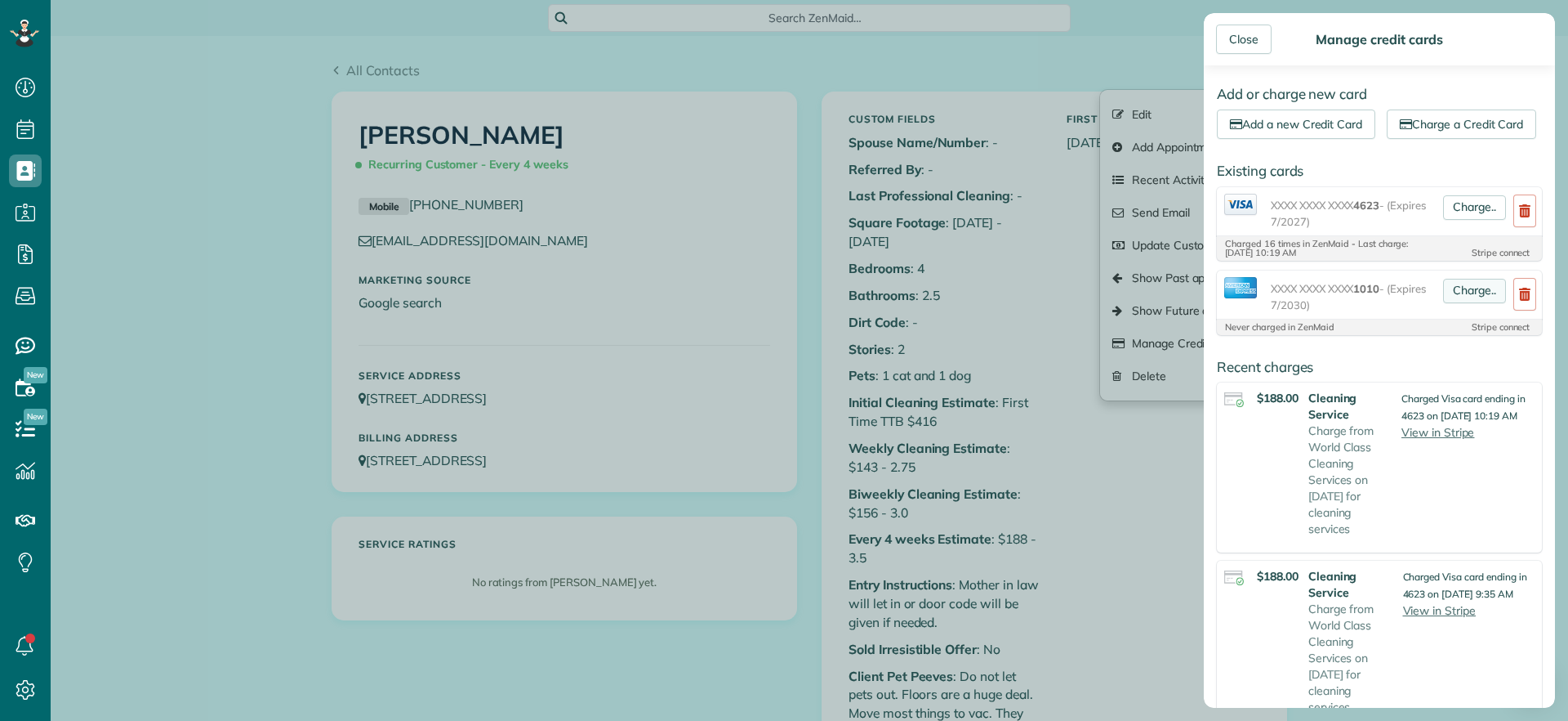
click at [1457, 303] on link "Charge.." at bounding box center [1475, 291] width 63 height 25
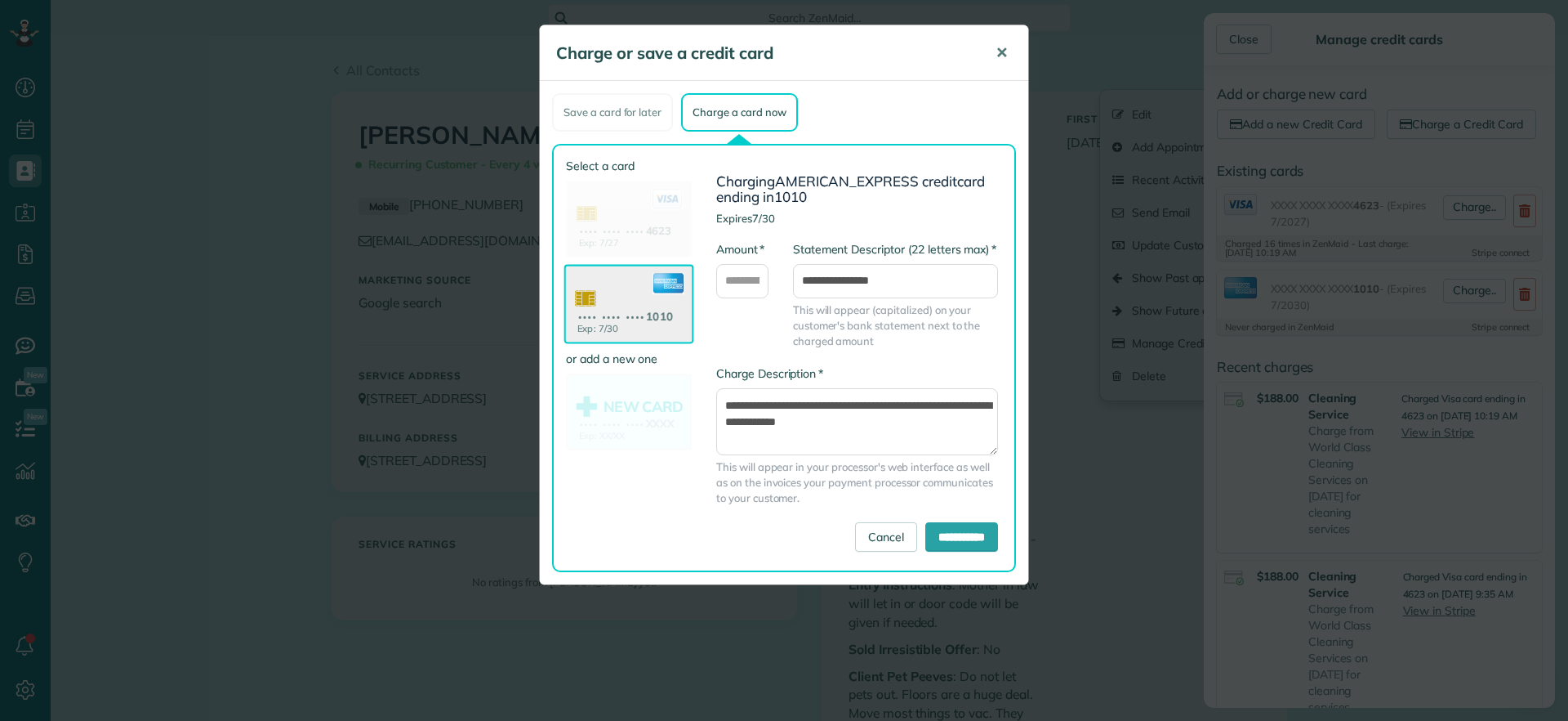
click at [1003, 50] on span "✕" at bounding box center [1001, 53] width 12 height 18
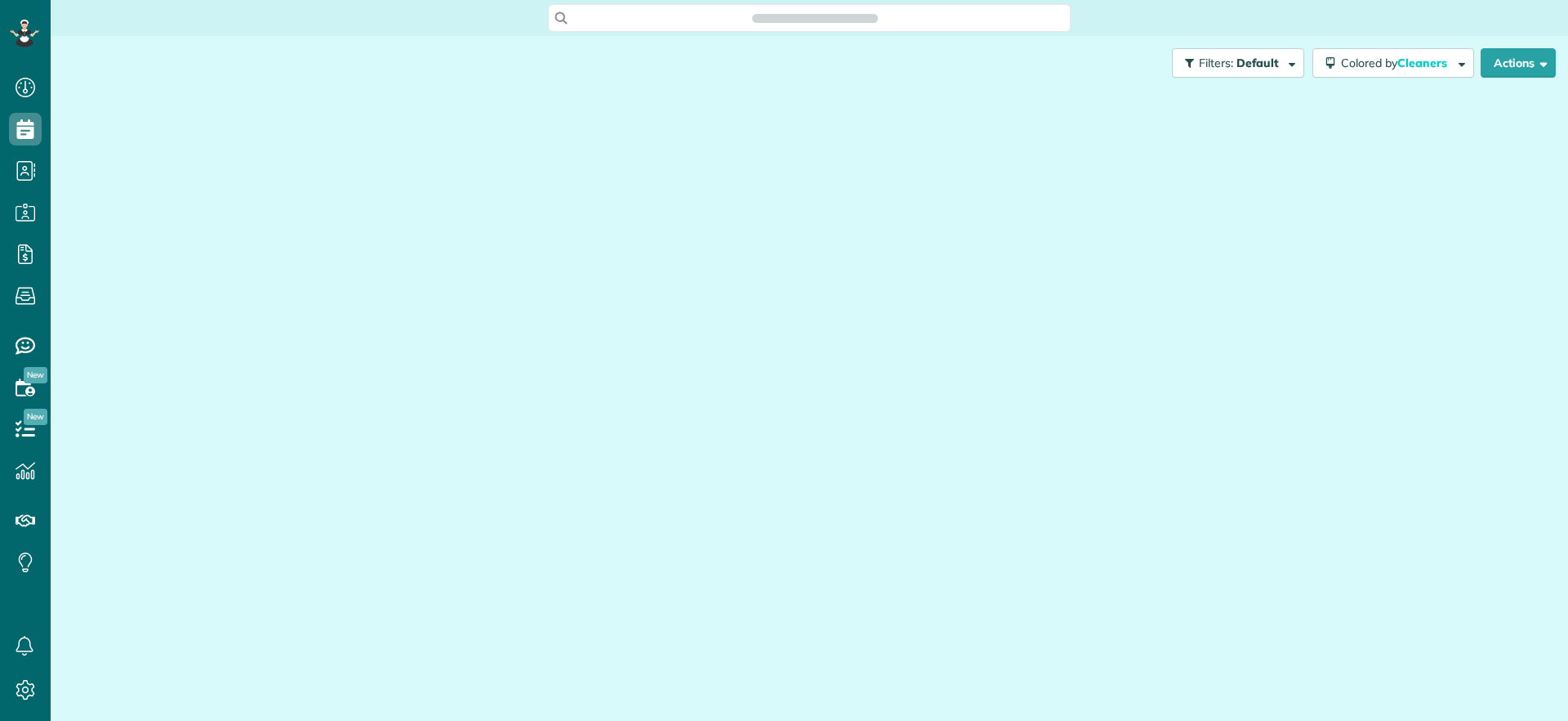
scroll to position [7, 7]
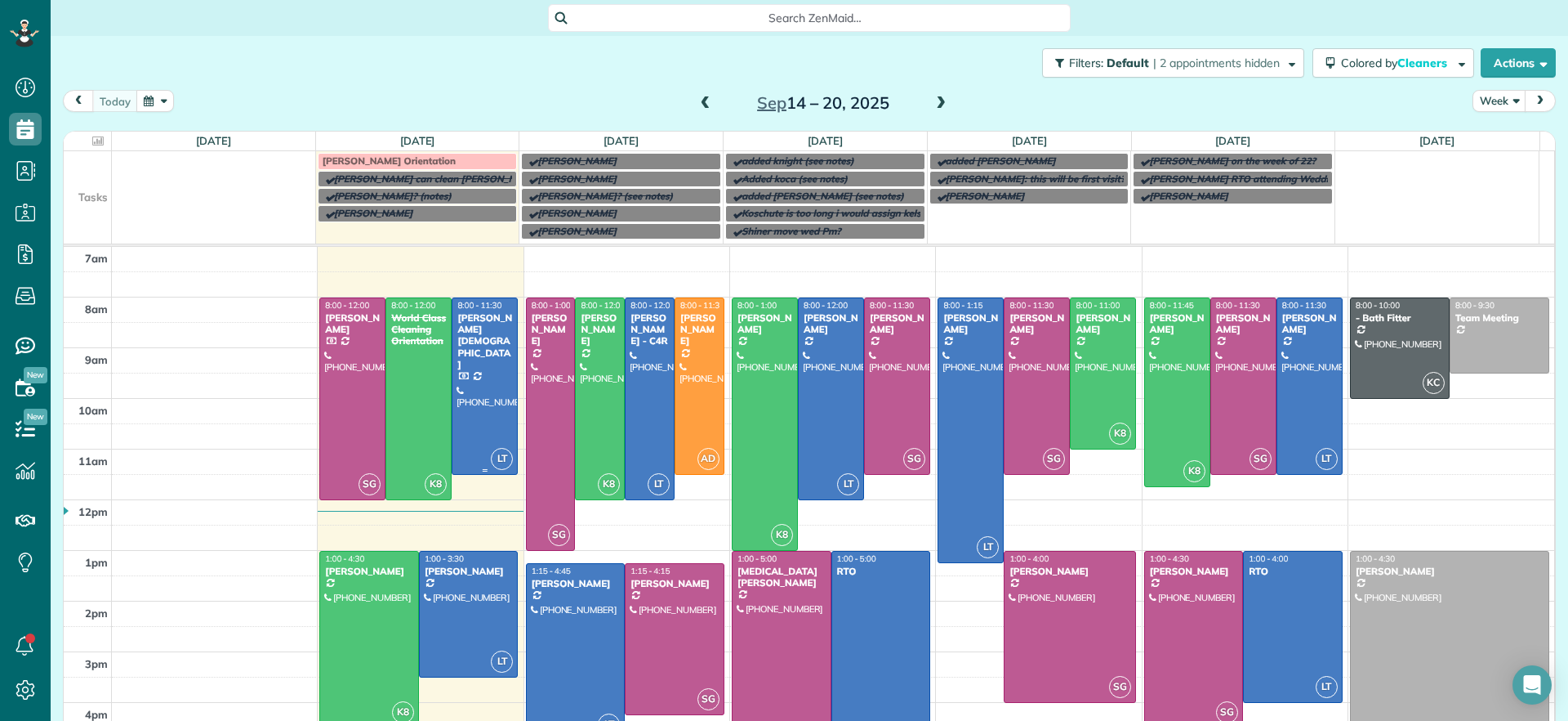
click at [489, 362] on div at bounding box center [485, 386] width 65 height 175
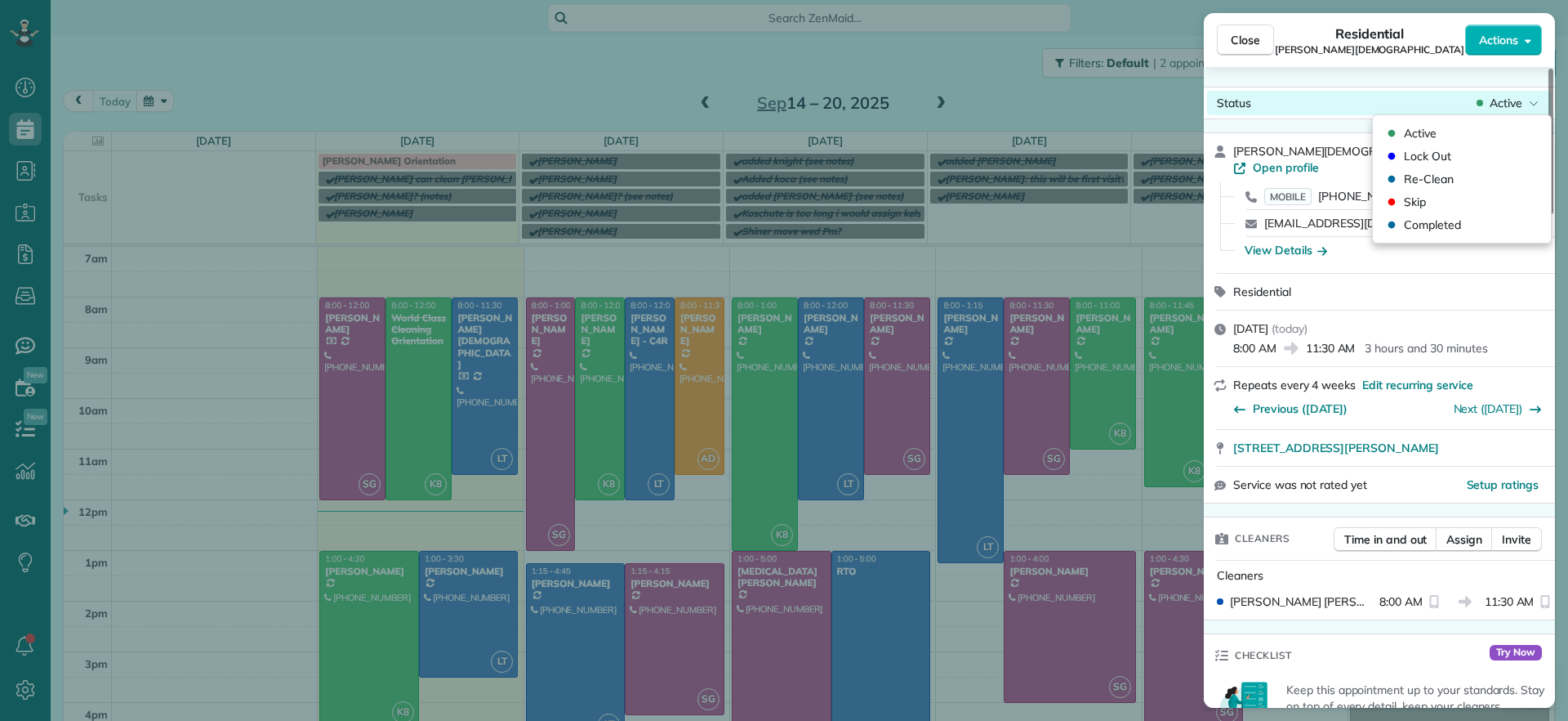
click at [1513, 100] on span "Active" at bounding box center [1505, 103] width 32 height 17
click at [1459, 220] on span "Completed" at bounding box center [1432, 225] width 57 height 17
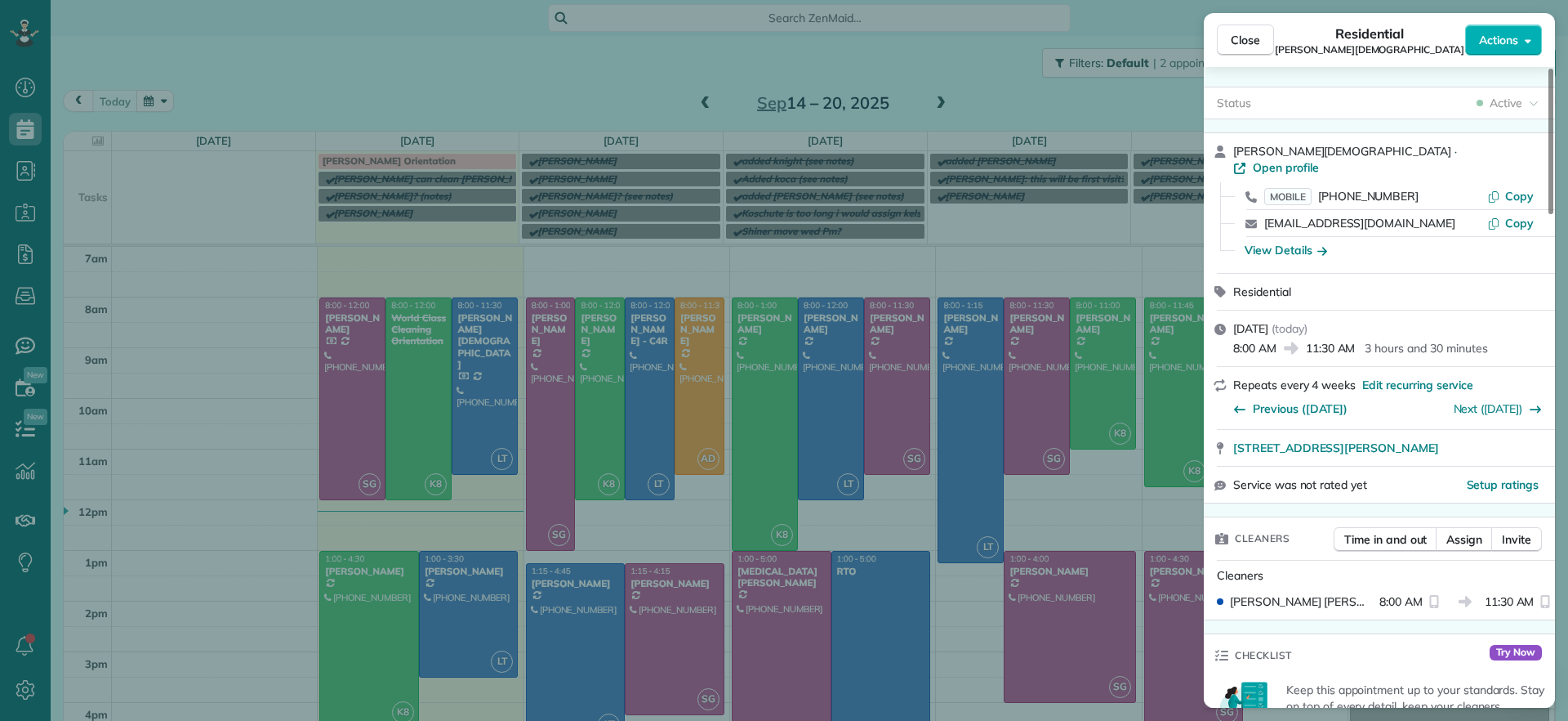
click at [281, 555] on div "Close Residential [PERSON_NAME][DEMOGRAPHIC_DATA] Actions Status Active [PERSON…" at bounding box center [784, 360] width 1568 height 721
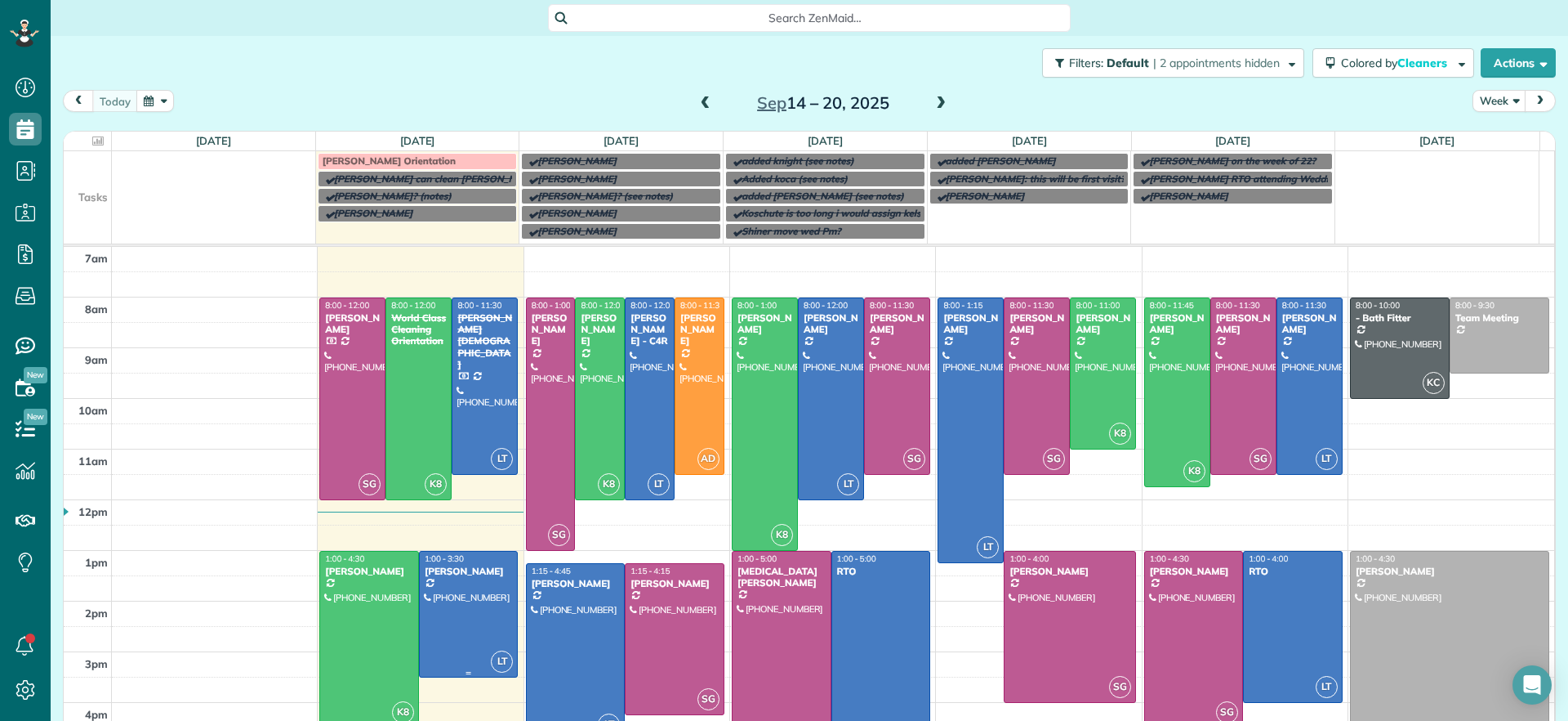
click at [448, 600] on div at bounding box center [469, 613] width 98 height 125
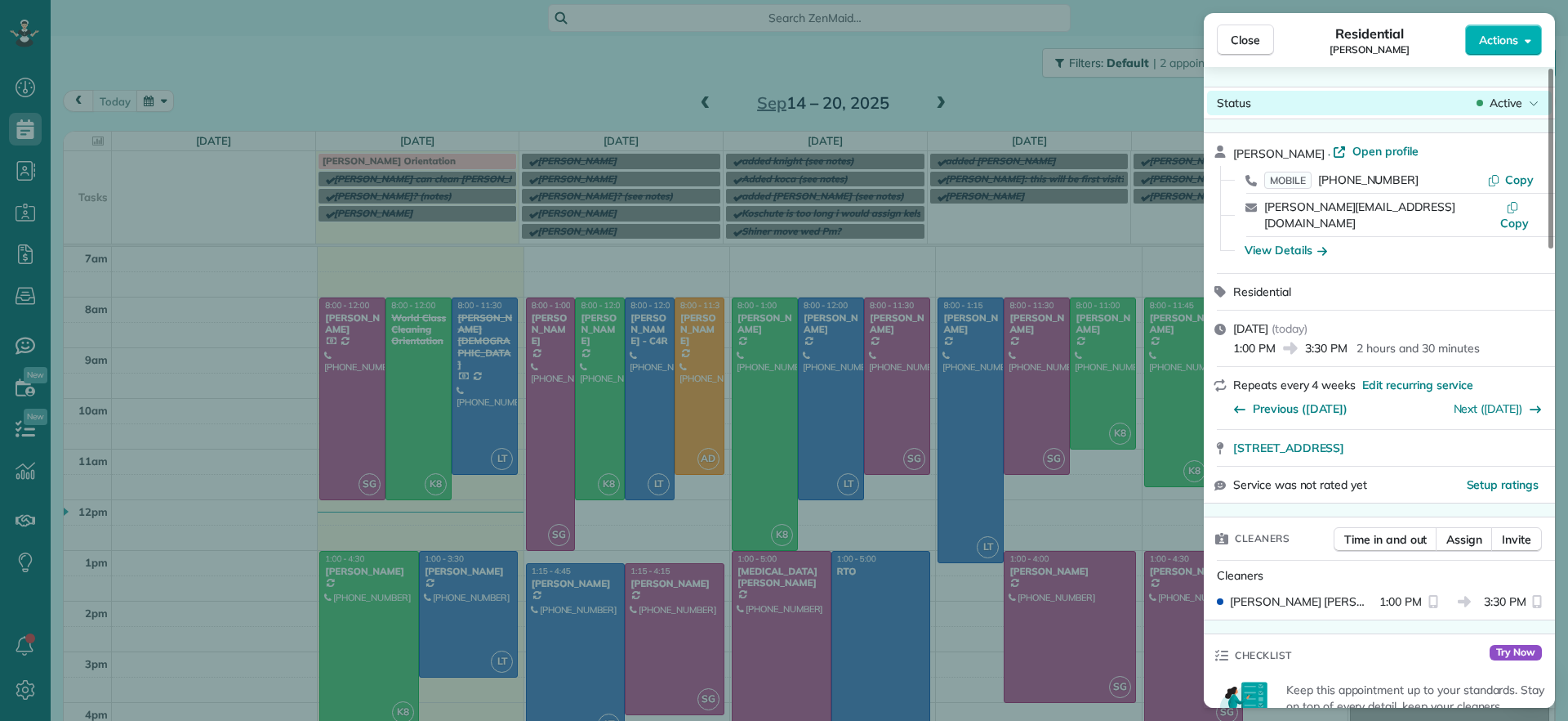
click at [1500, 0] on div "Close Residential [PERSON_NAME] Actions Status Active [PERSON_NAME] · Open prof…" at bounding box center [784, 0] width 1568 height 0
click at [1500, 110] on span "Active" at bounding box center [1505, 103] width 32 height 17
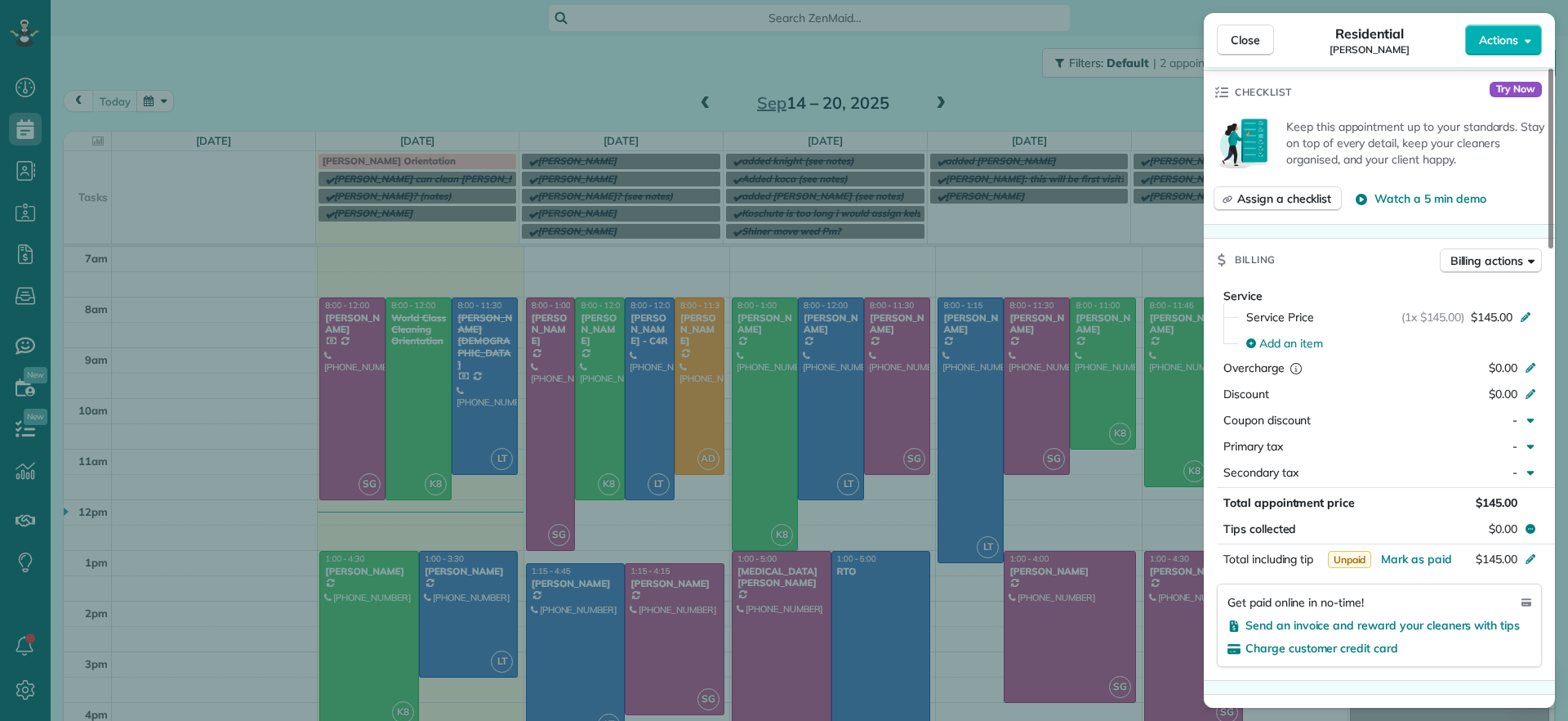
scroll to position [616, 0]
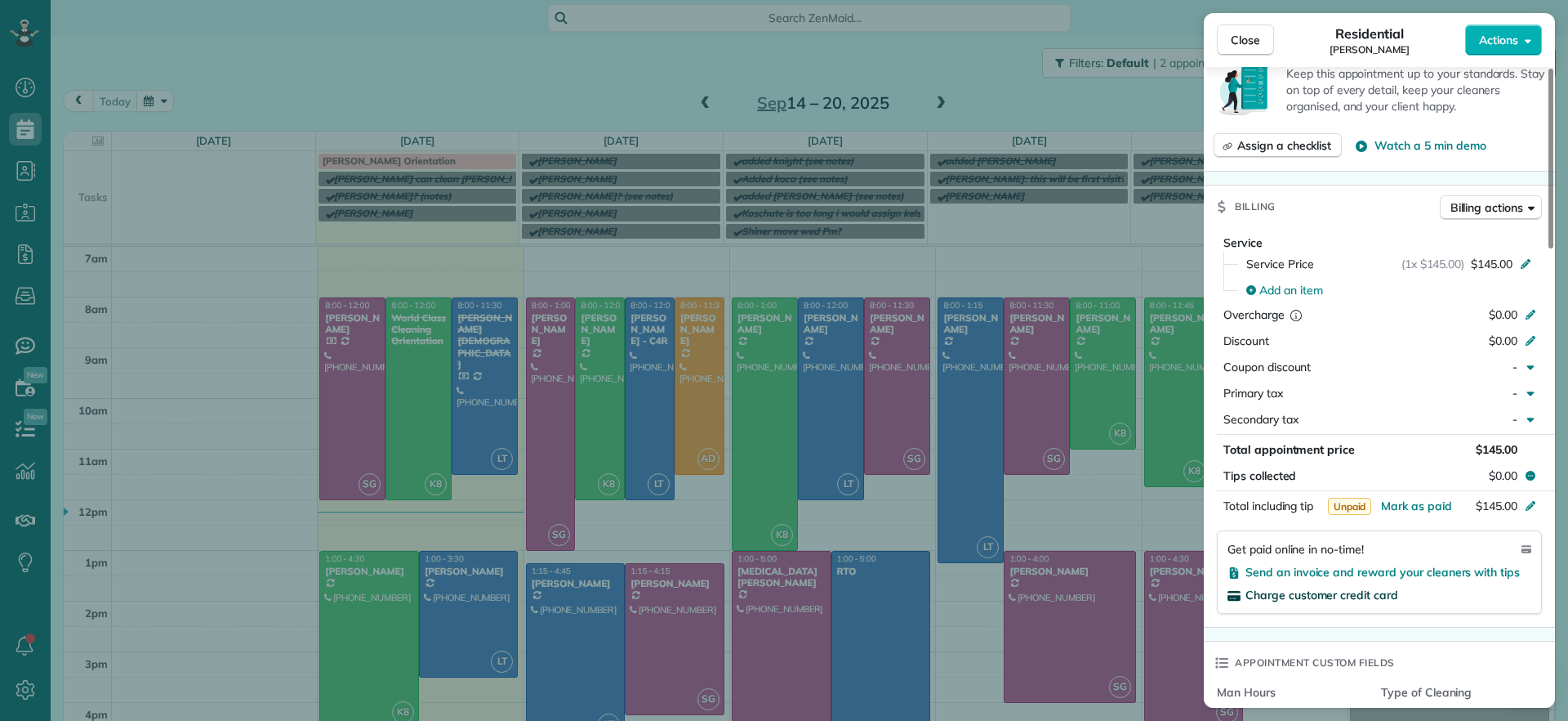
click at [1359, 587] on span "Charge customer credit card" at bounding box center [1322, 595] width 152 height 15
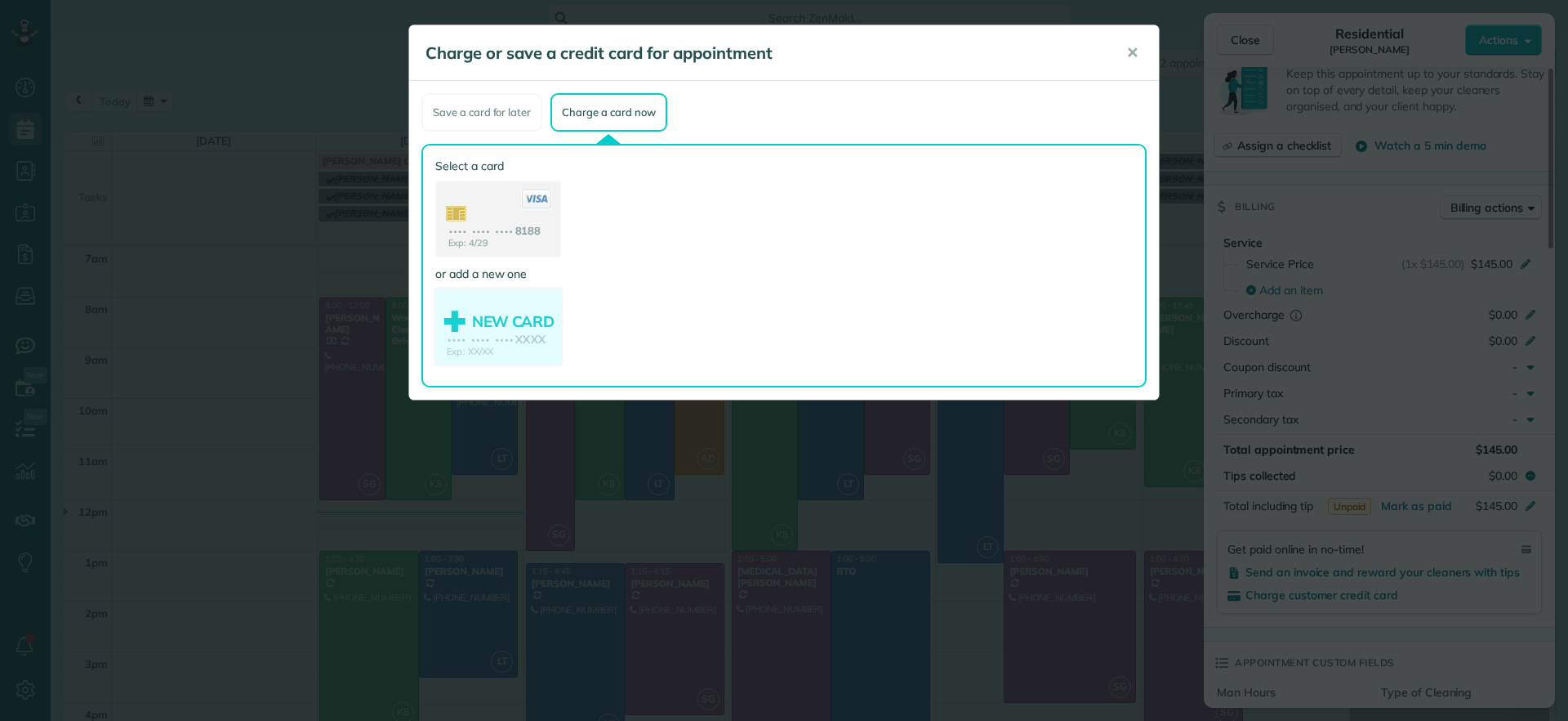
click at [503, 330] on use at bounding box center [498, 329] width 126 height 79
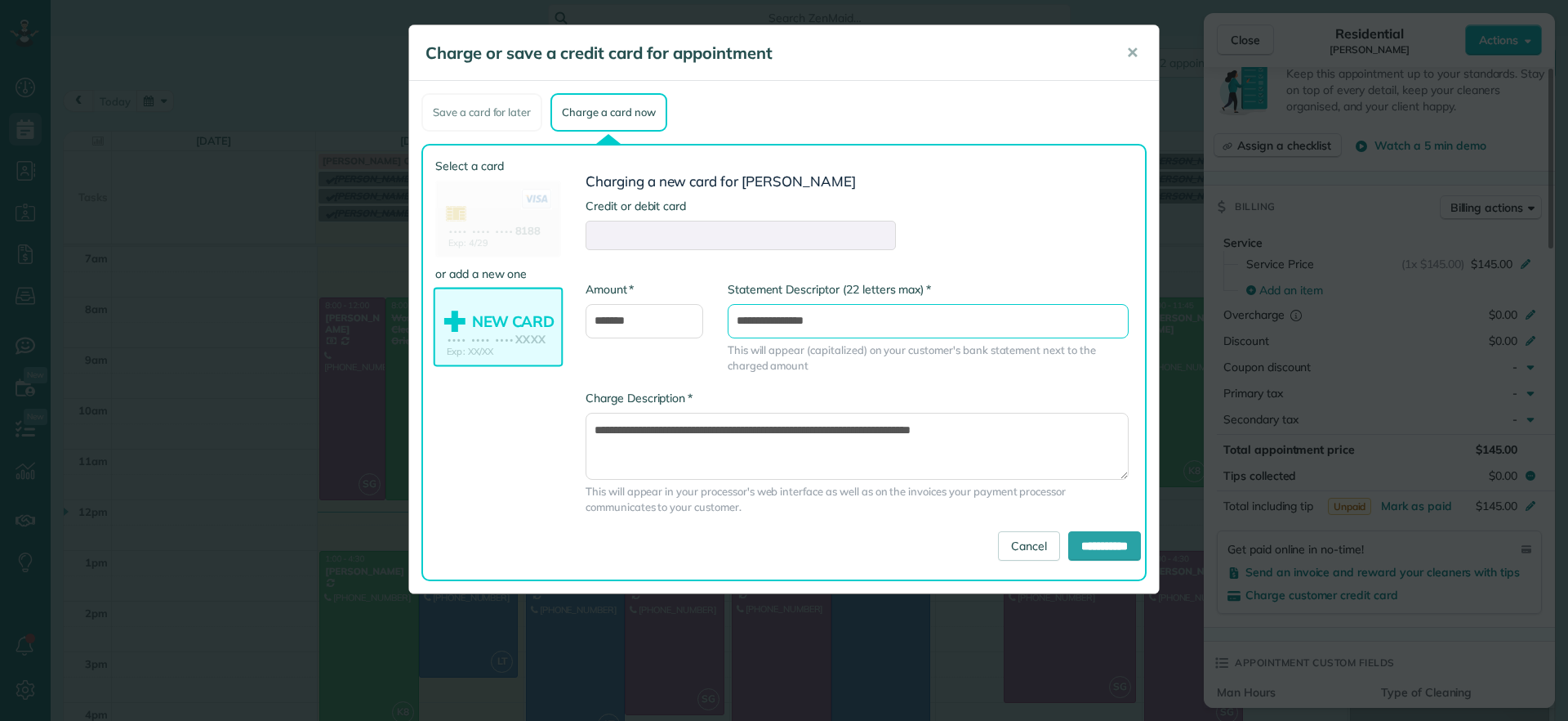
click at [764, 323] on input "**********" at bounding box center [928, 320] width 401 height 34
click at [613, 258] on form "**********" at bounding box center [857, 367] width 544 height 387
click at [883, 218] on form "**********" at bounding box center [857, 367] width 544 height 387
click at [910, 219] on form "**********" at bounding box center [857, 367] width 544 height 387
click at [1127, 54] on span "✕" at bounding box center [1131, 53] width 12 height 18
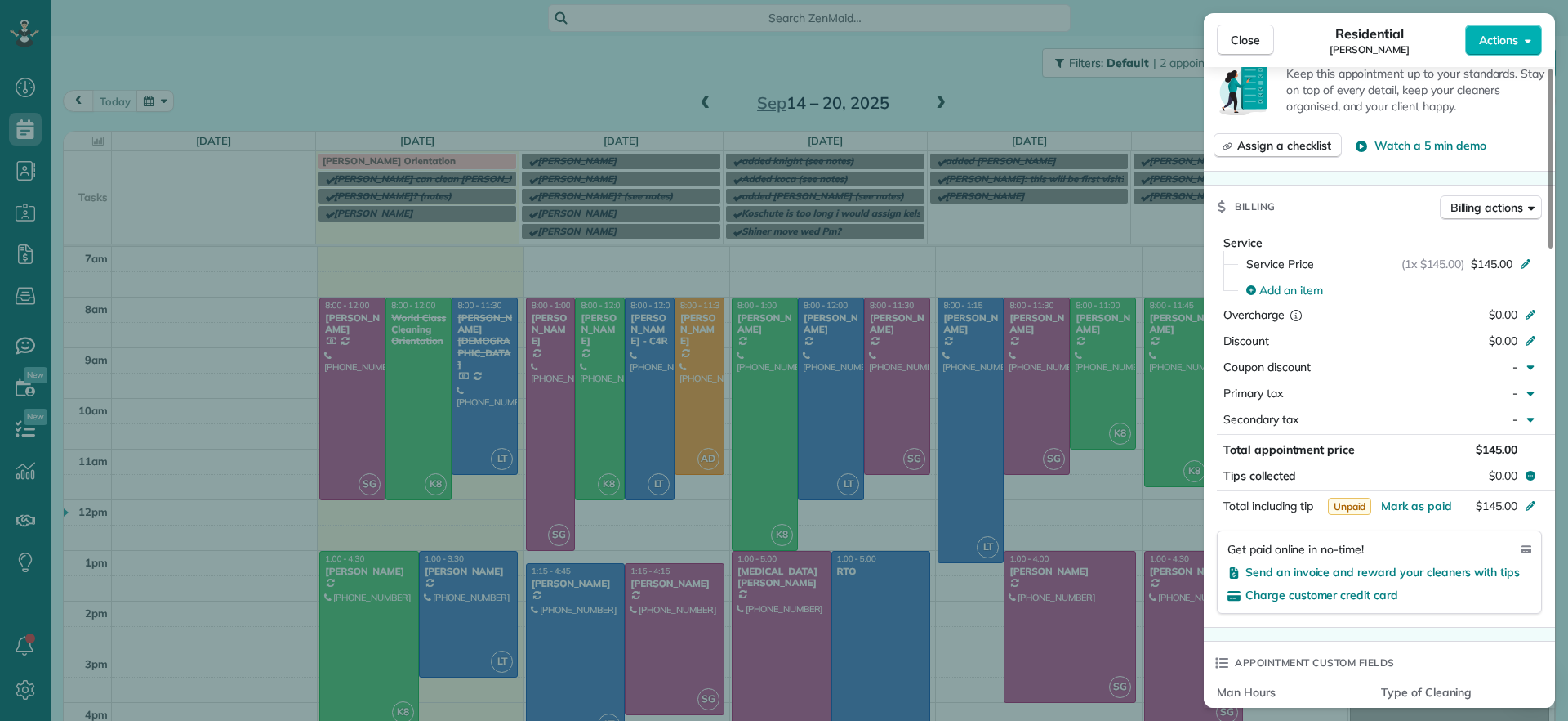
click at [441, 671] on div "Close Residential [PERSON_NAME] Actions Status Active [PERSON_NAME] · Open prof…" at bounding box center [784, 360] width 1568 height 721
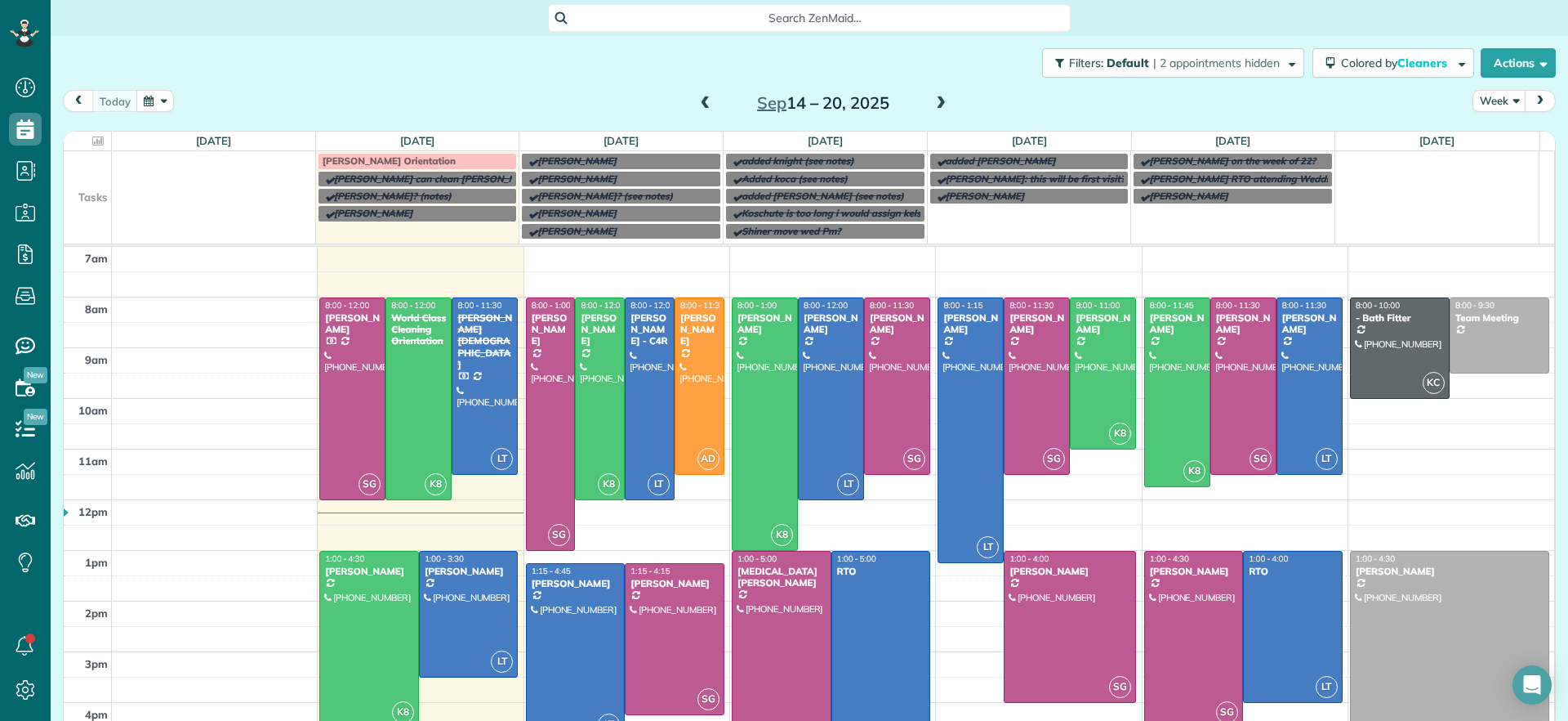
click at [375, 598] on div at bounding box center [369, 639] width 98 height 175
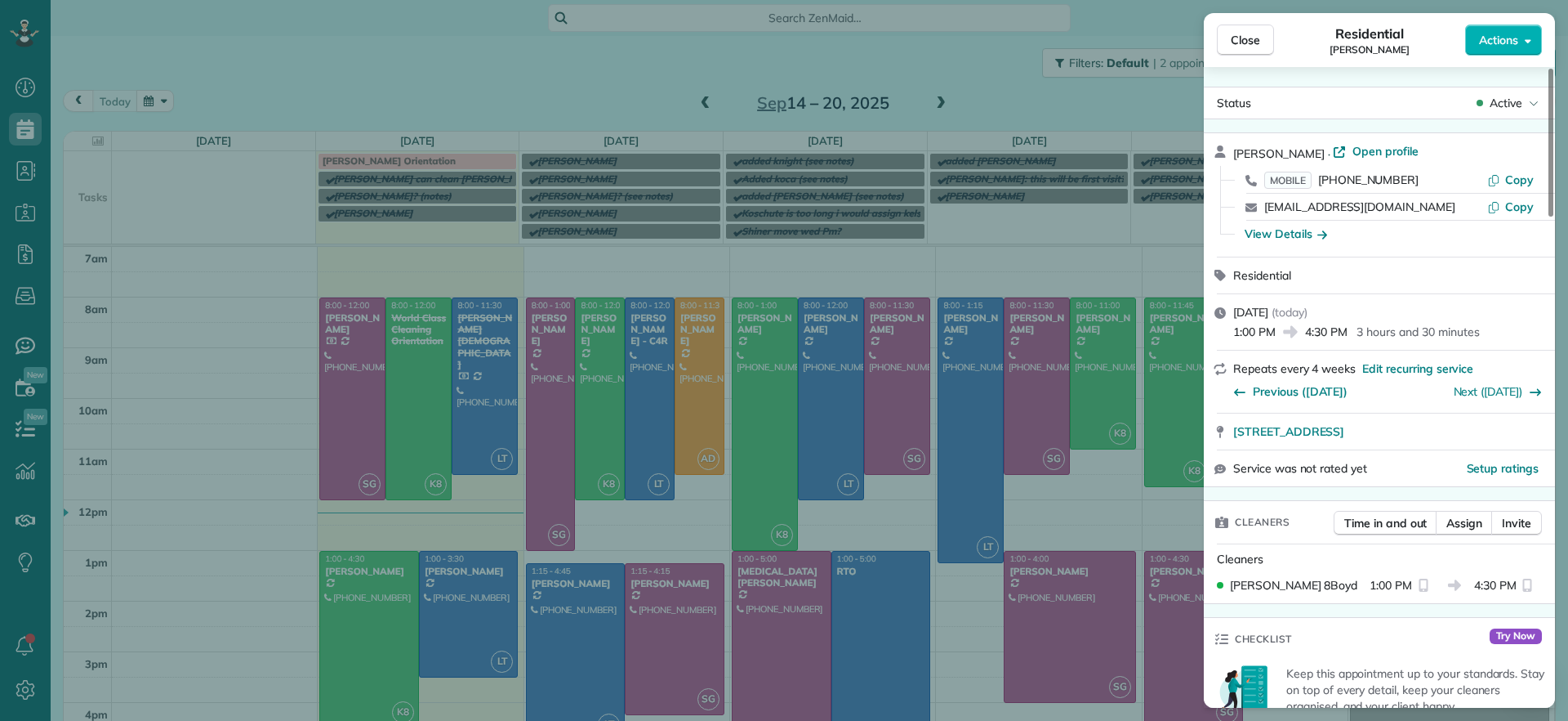
click at [496, 600] on div "Close Residential [PERSON_NAME] Actions Status Active [PERSON_NAME] · Open prof…" at bounding box center [784, 360] width 1568 height 721
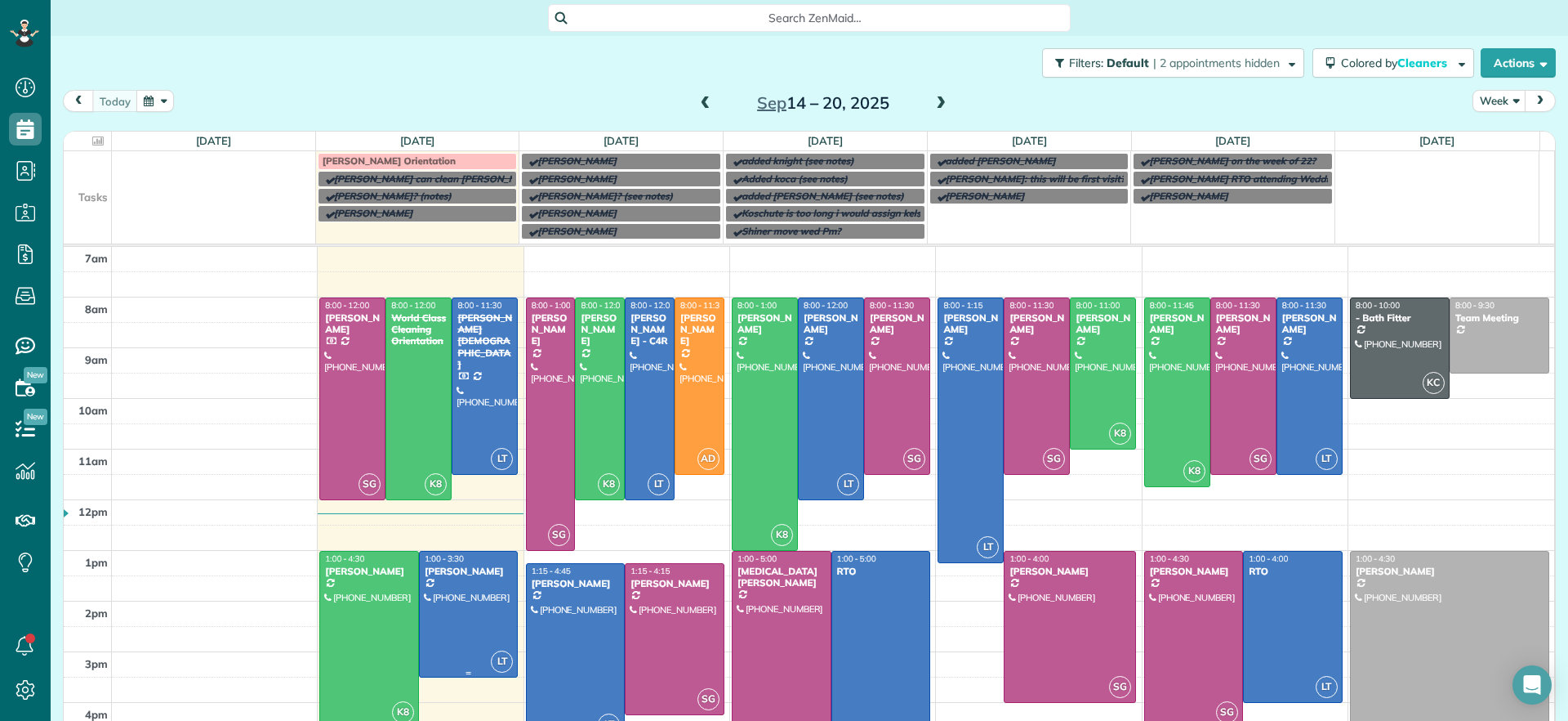
click at [476, 618] on div at bounding box center [469, 613] width 98 height 125
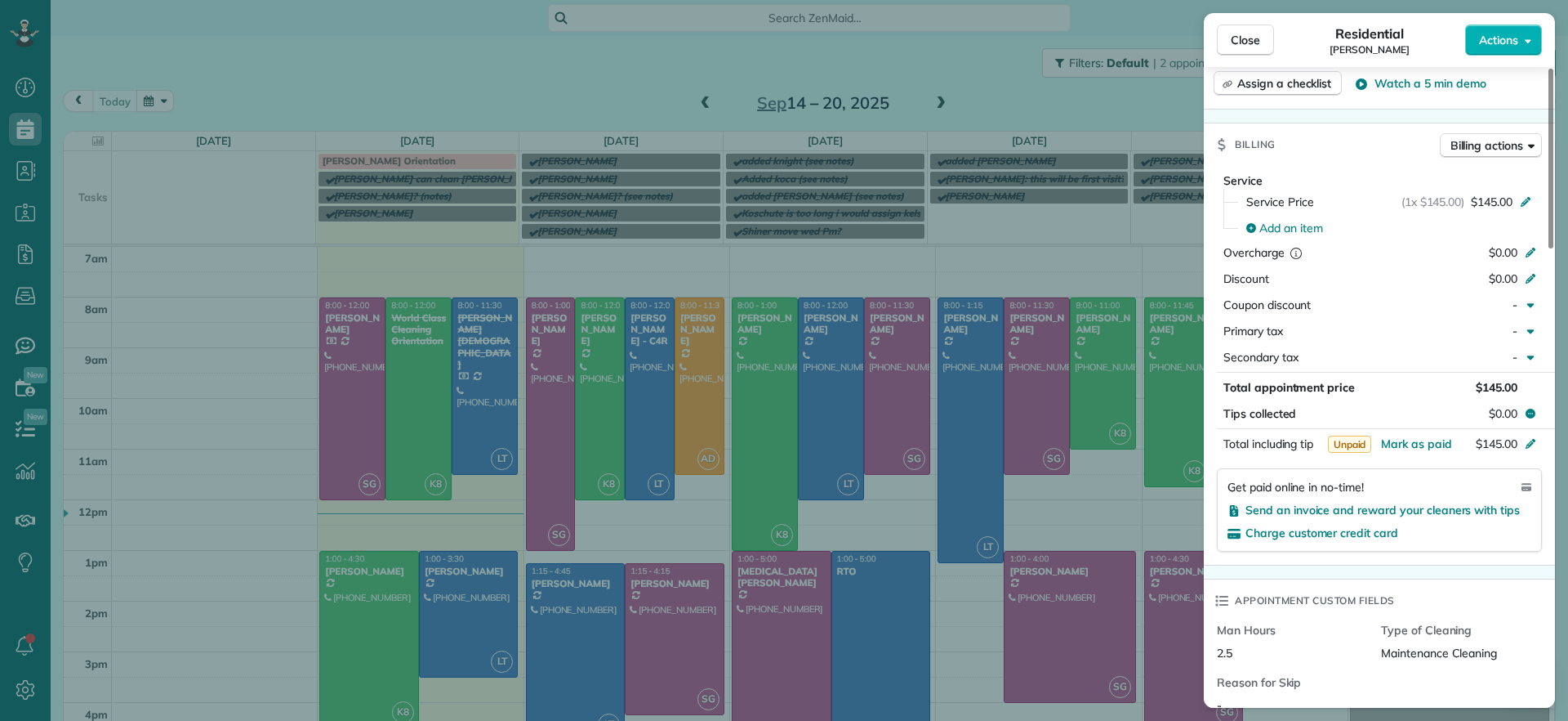
scroll to position [716, 0]
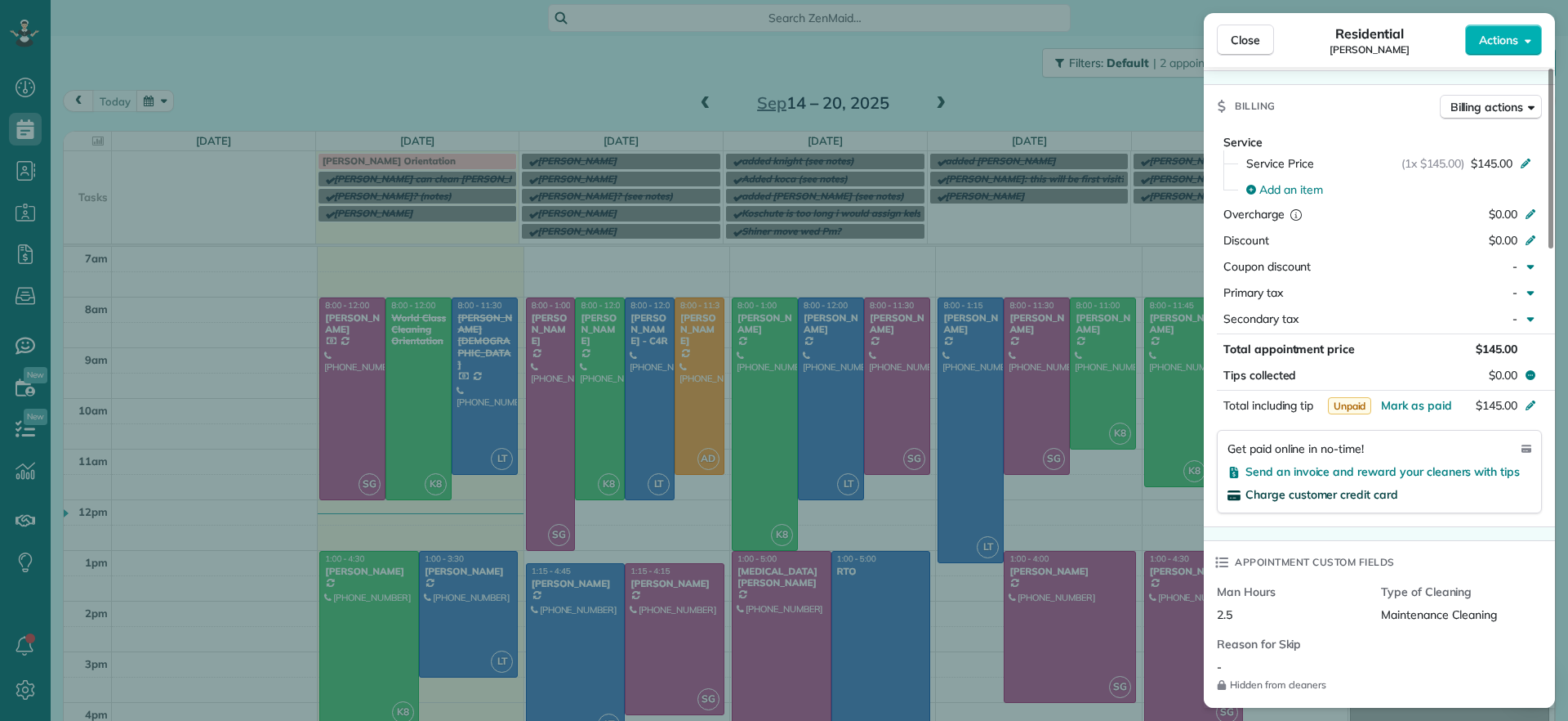
click at [1355, 487] on span "Charge customer credit card" at bounding box center [1322, 494] width 152 height 15
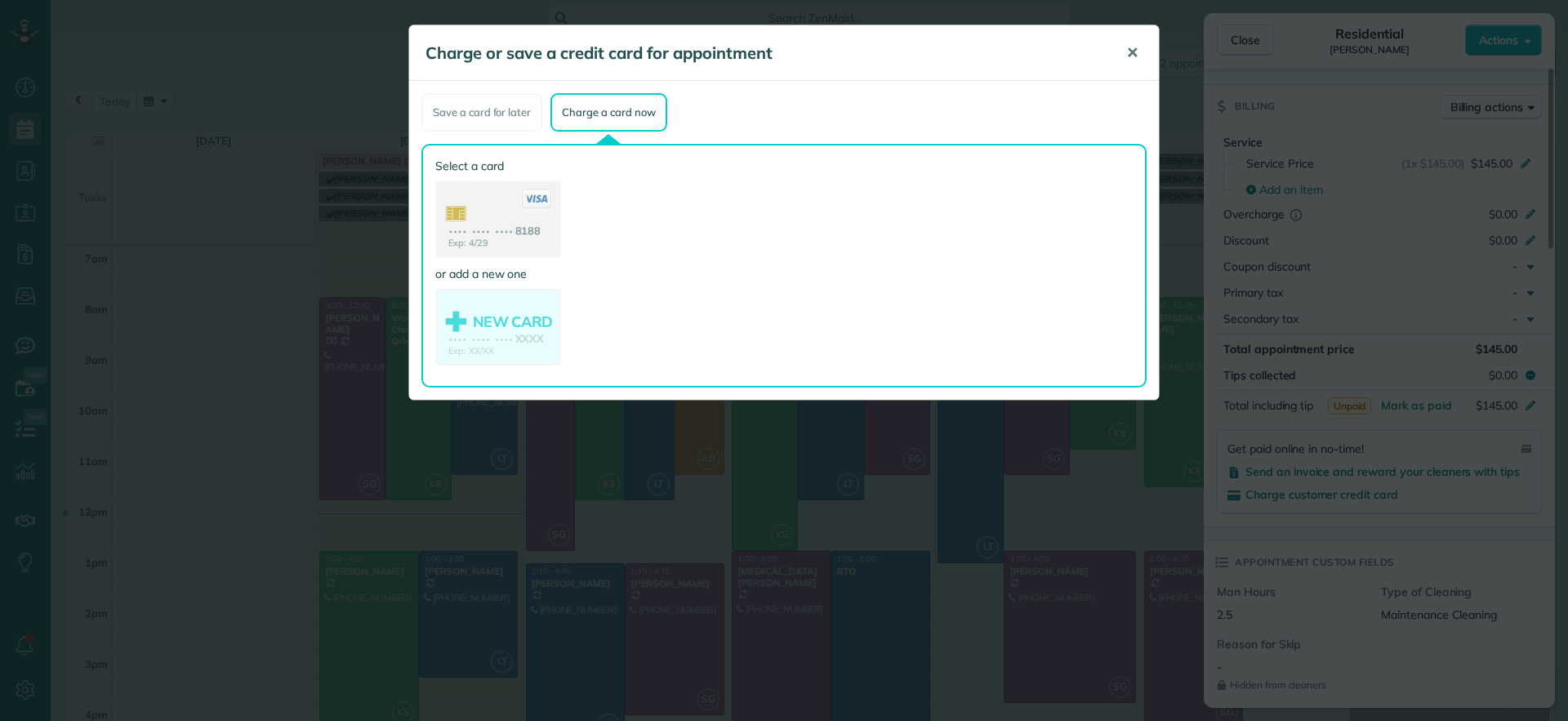
click at [1126, 46] on span "✕" at bounding box center [1131, 53] width 12 height 18
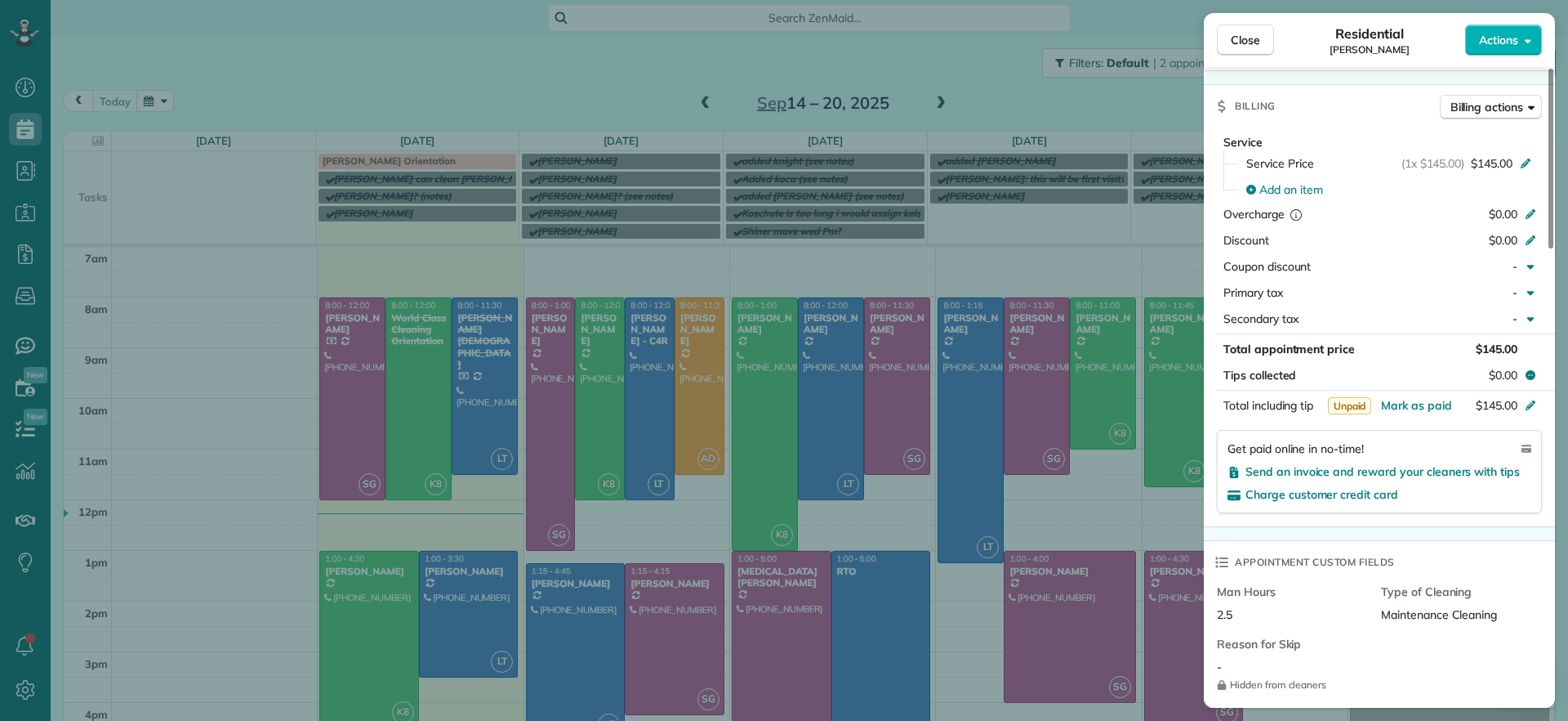
click at [353, 618] on div "Close Residential [PERSON_NAME] Actions Status Active [PERSON_NAME] · Open prof…" at bounding box center [784, 360] width 1568 height 721
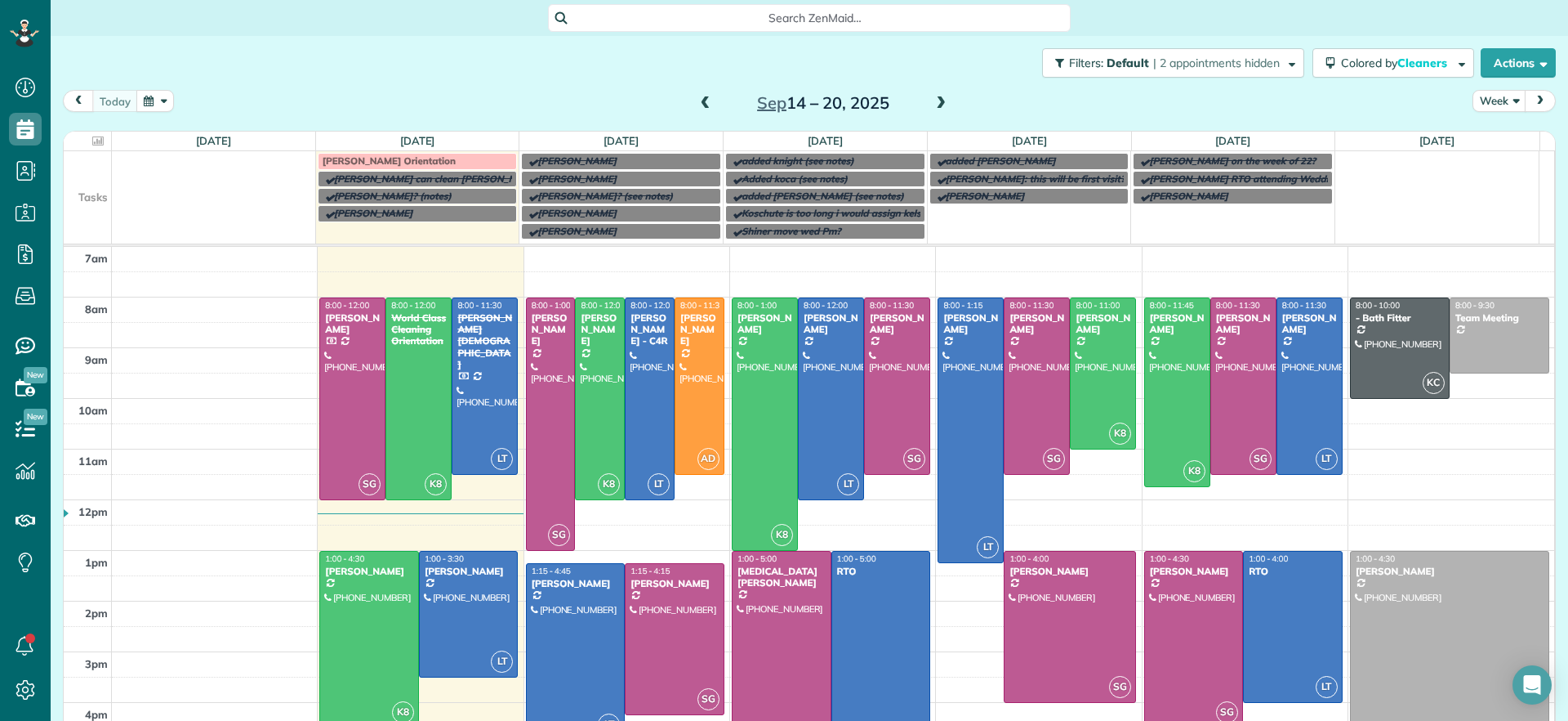
click at [359, 617] on div at bounding box center [369, 639] width 98 height 175
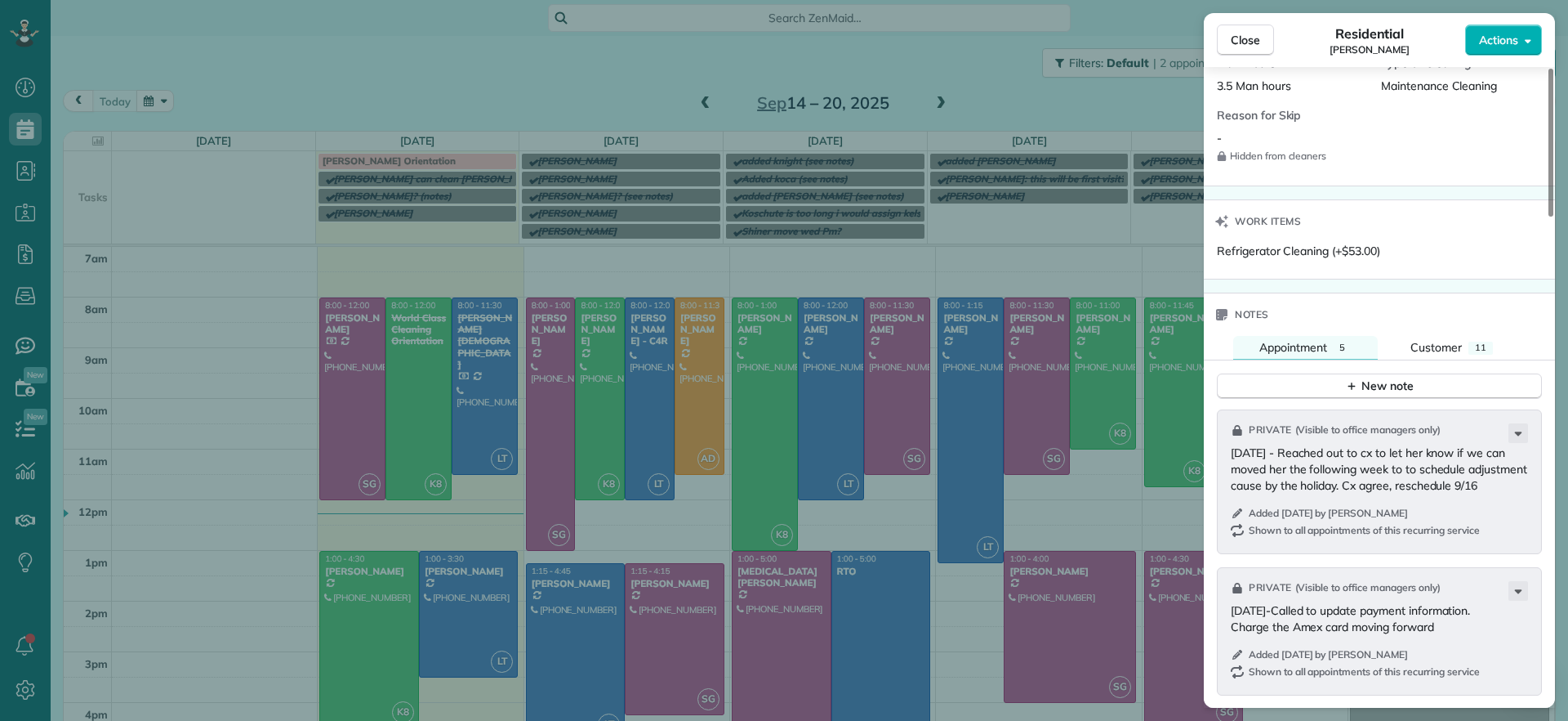
scroll to position [821, 0]
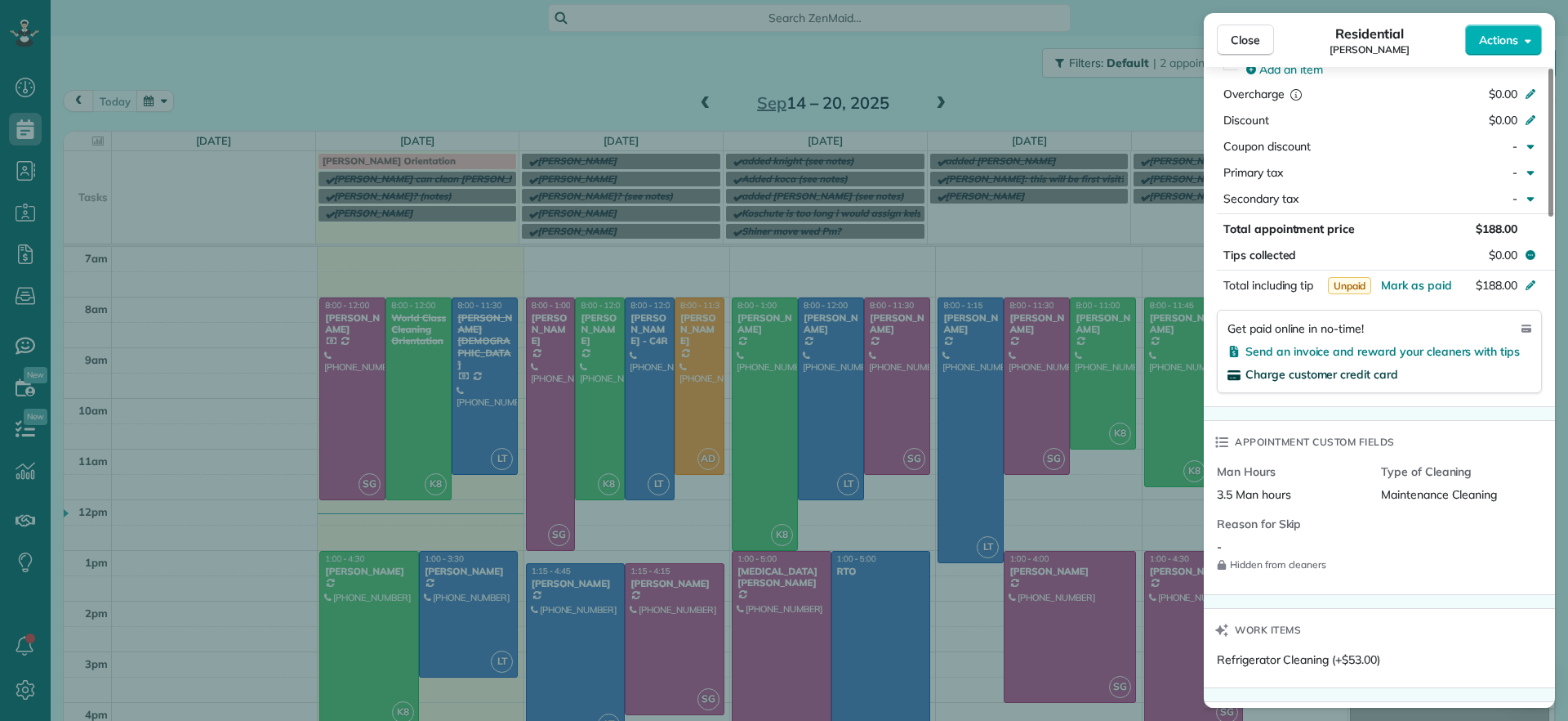
click at [1361, 374] on span "Charge customer credit card" at bounding box center [1322, 374] width 152 height 15
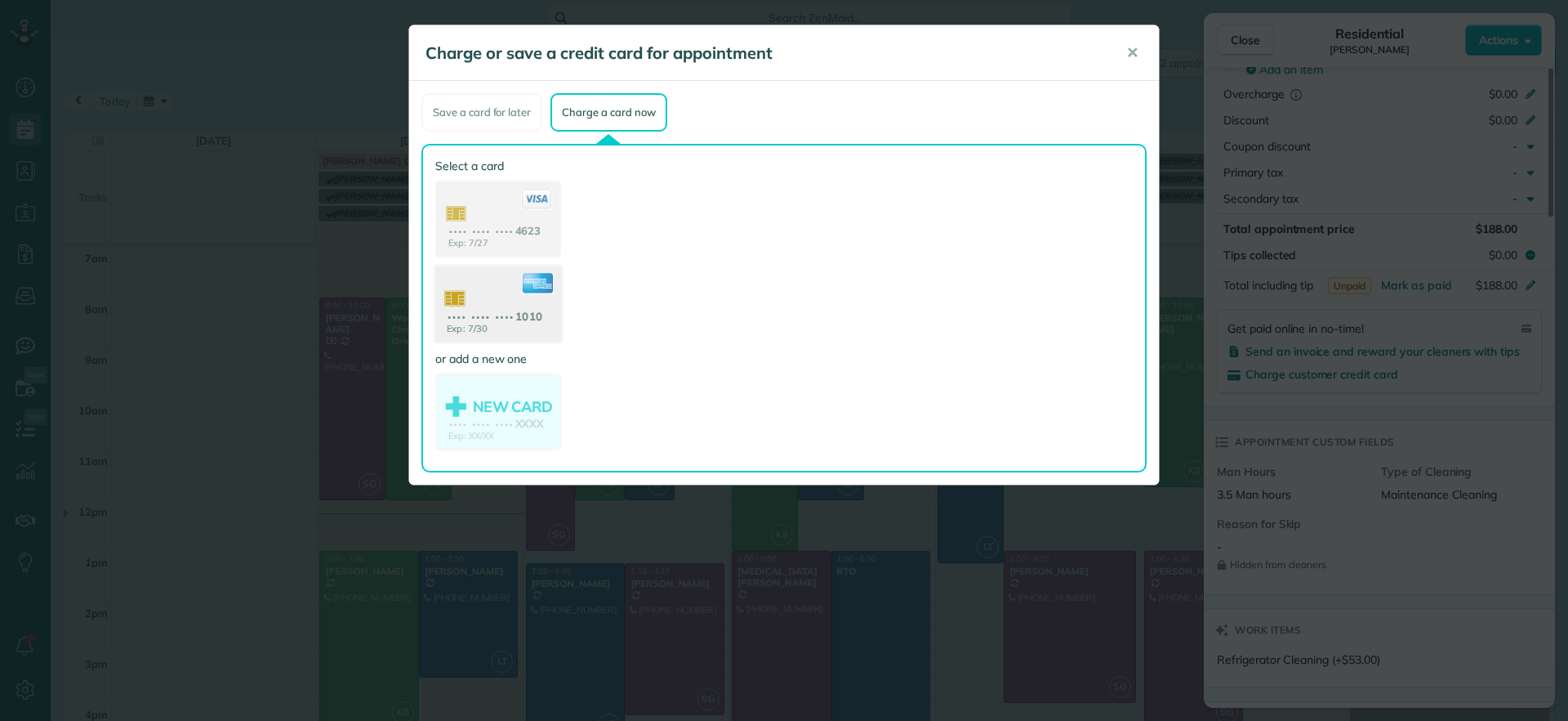
click at [512, 333] on use at bounding box center [498, 306] width 126 height 79
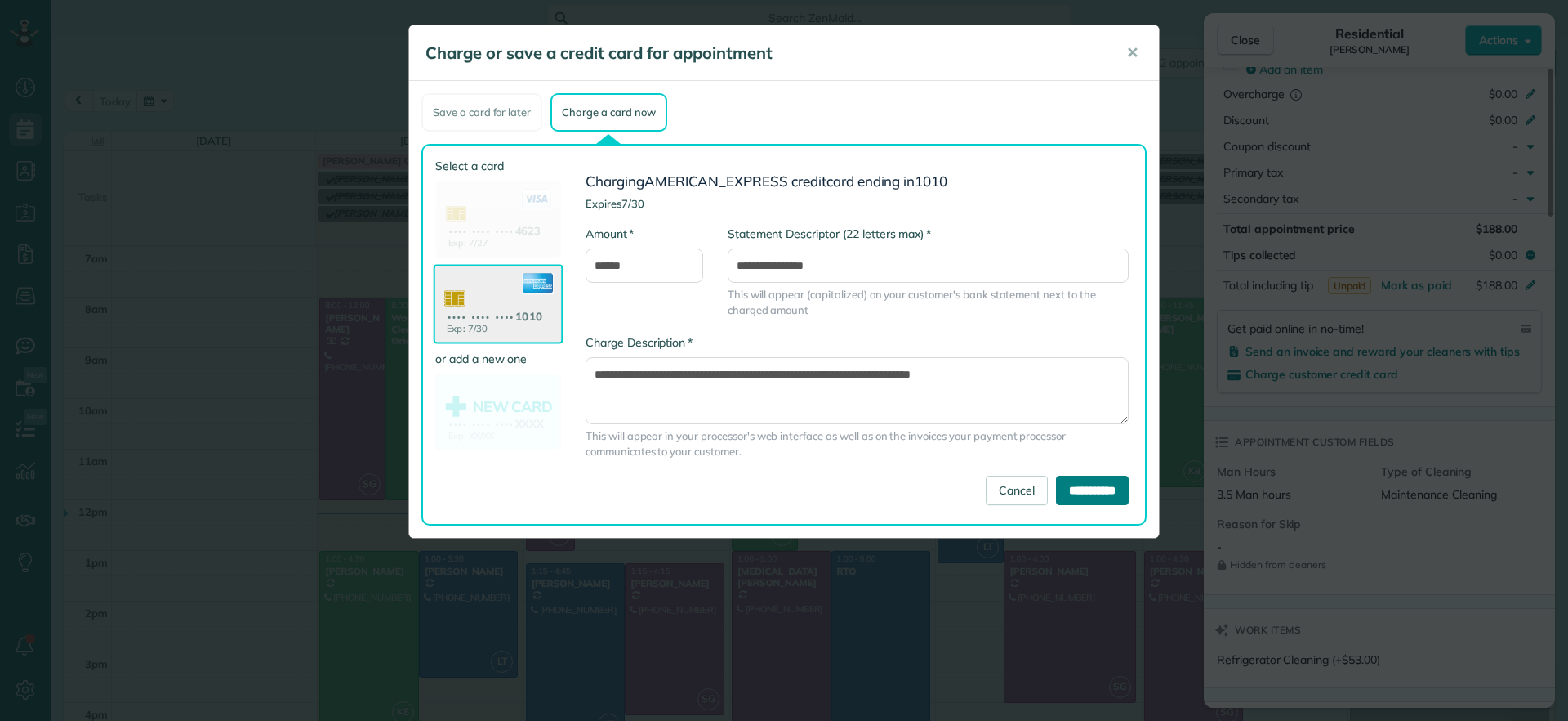
click at [1086, 493] on input "**********" at bounding box center [1092, 490] width 73 height 30
